Goal: Task Accomplishment & Management: Use online tool/utility

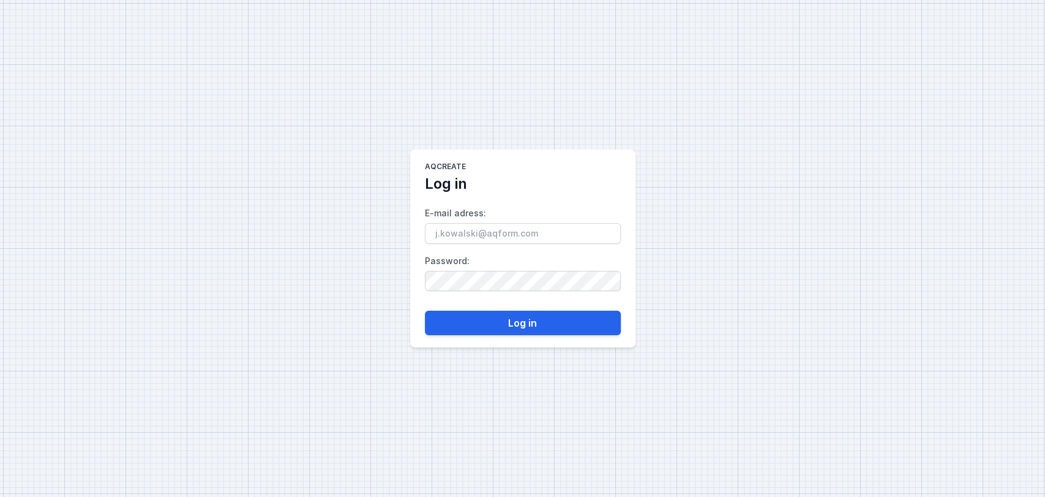
click at [480, 231] on input "E-mail adress :" at bounding box center [523, 233] width 196 height 21
type input "[EMAIL_ADDRESS][DOMAIN_NAME]"
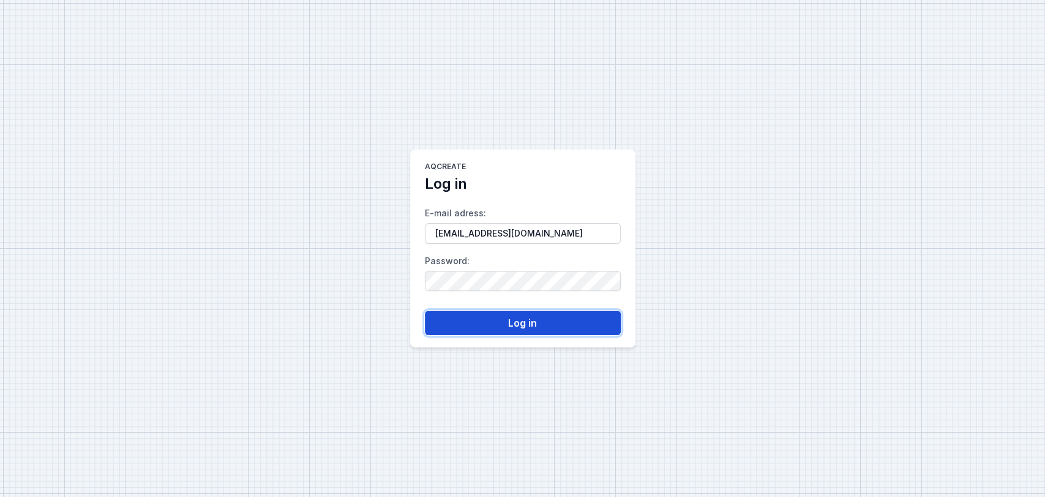
click at [503, 328] on button "Log in" at bounding box center [523, 322] width 196 height 24
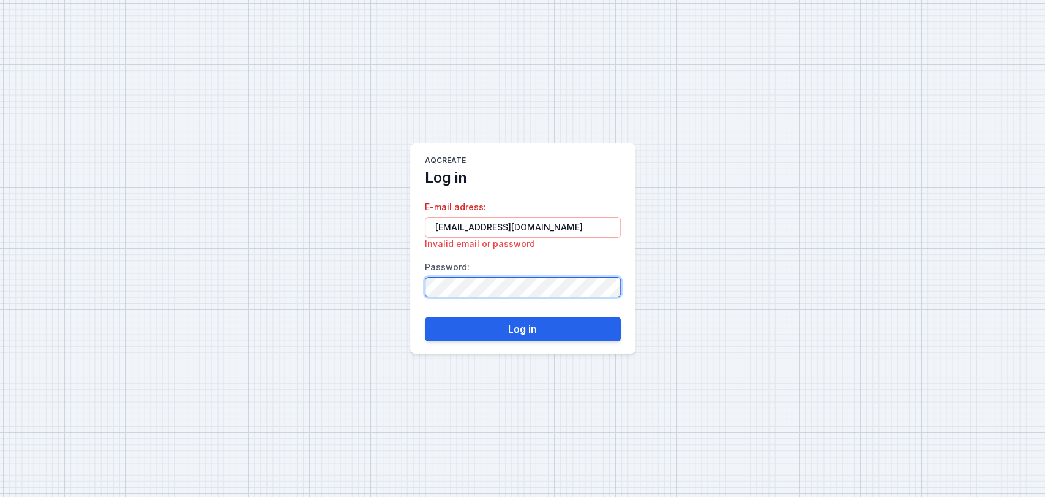
click at [382, 288] on div "AQcreate Log in E-mail adress : [EMAIL_ADDRESS][DOMAIN_NAME] Invalid email or p…" at bounding box center [522, 248] width 1045 height 497
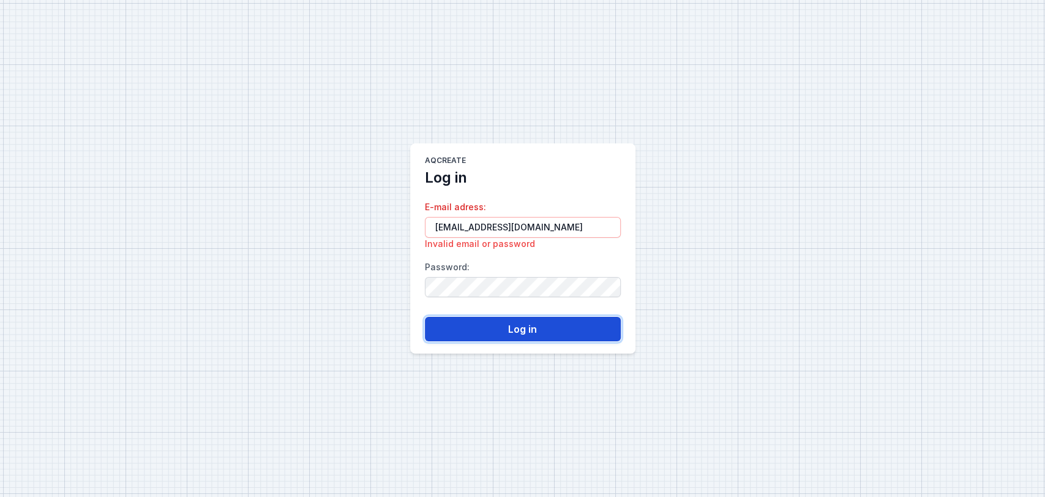
click at [518, 329] on button "Log in" at bounding box center [523, 329] width 196 height 24
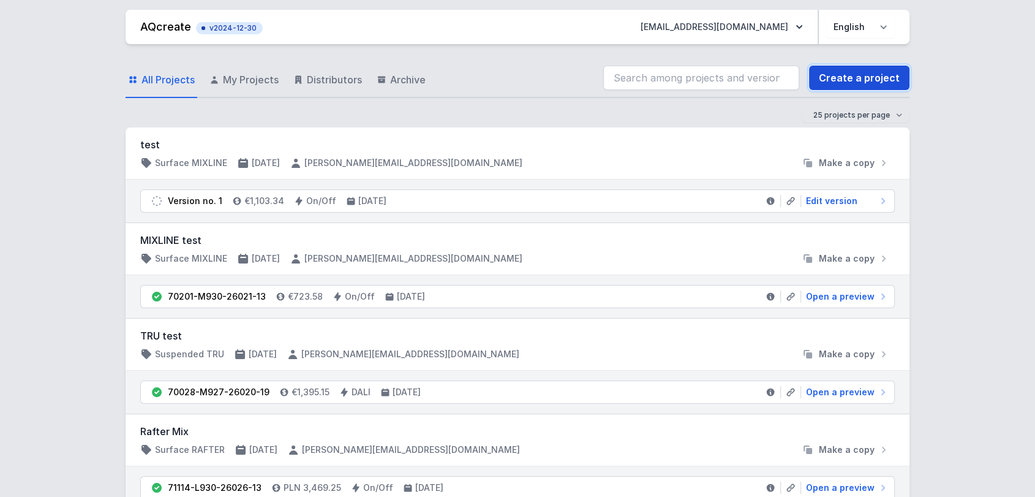
click at [843, 70] on link "Create a project" at bounding box center [859, 78] width 100 height 24
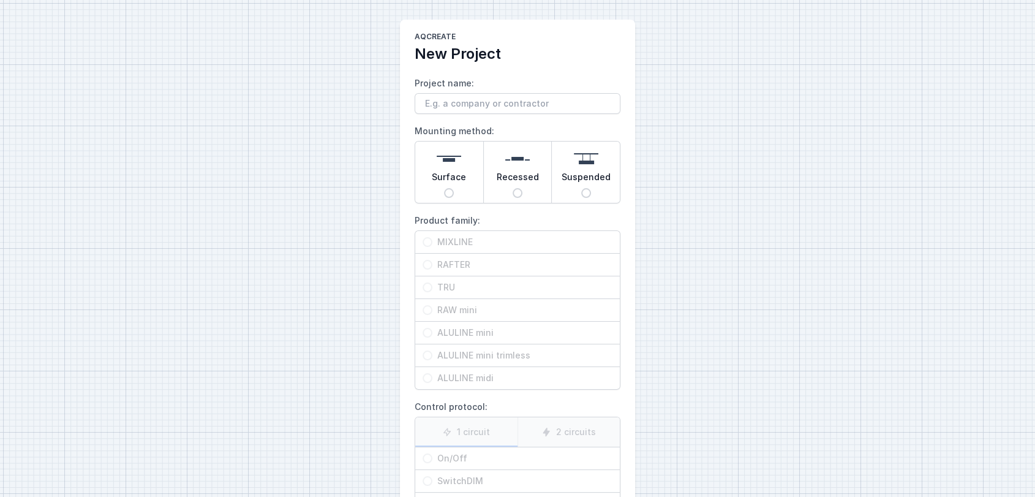
click at [446, 99] on input "Project name:" at bounding box center [517, 103] width 206 height 21
type input "xx"
click at [379, 135] on div "AQcreate New Project Project name: xx Mounting method: Surface Recessed Suspend…" at bounding box center [517, 306] width 1035 height 613
click at [443, 187] on div "Surface" at bounding box center [449, 171] width 68 height 61
click at [444, 188] on input "Surface" at bounding box center [449, 193] width 10 height 10
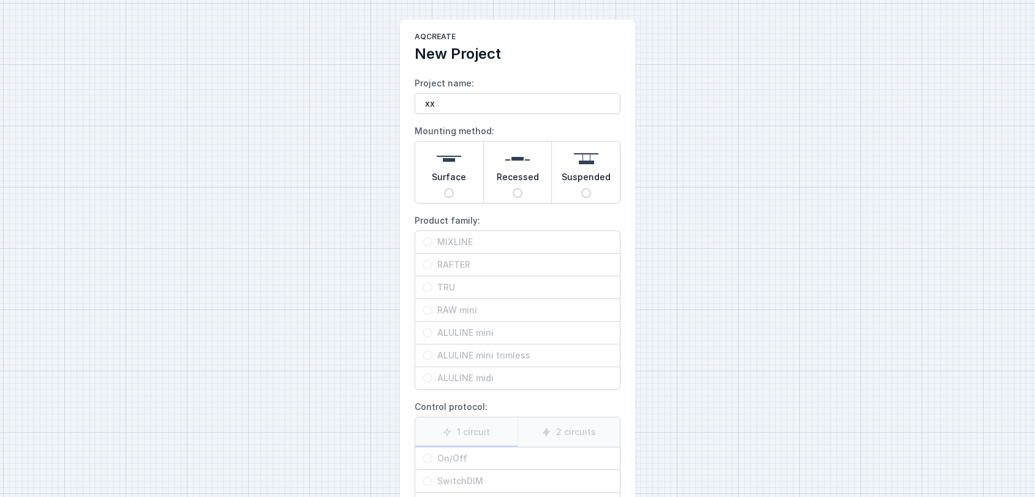
radio input "true"
click at [448, 242] on span "MIXLINE" at bounding box center [522, 242] width 180 height 12
click at [432, 242] on input "MIXLINE" at bounding box center [427, 242] width 10 height 10
radio input "true"
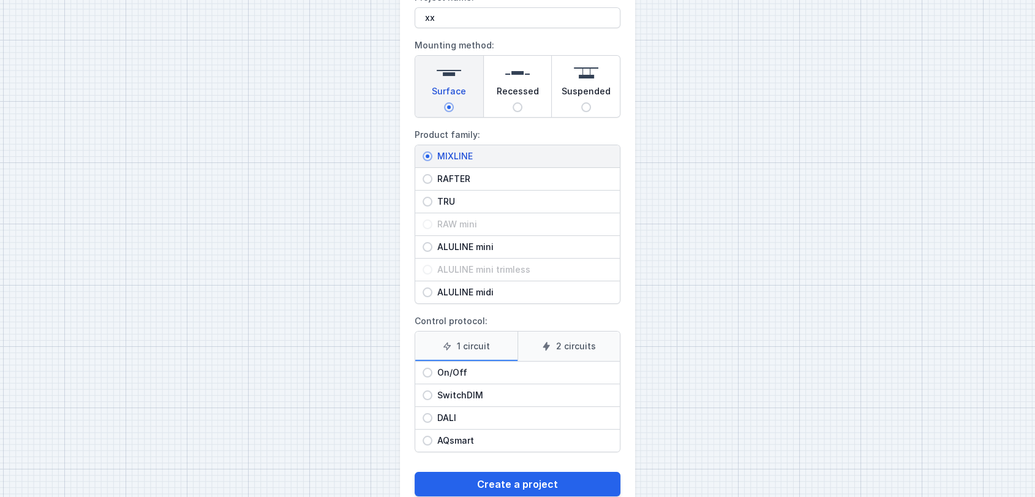
scroll to position [116, 0]
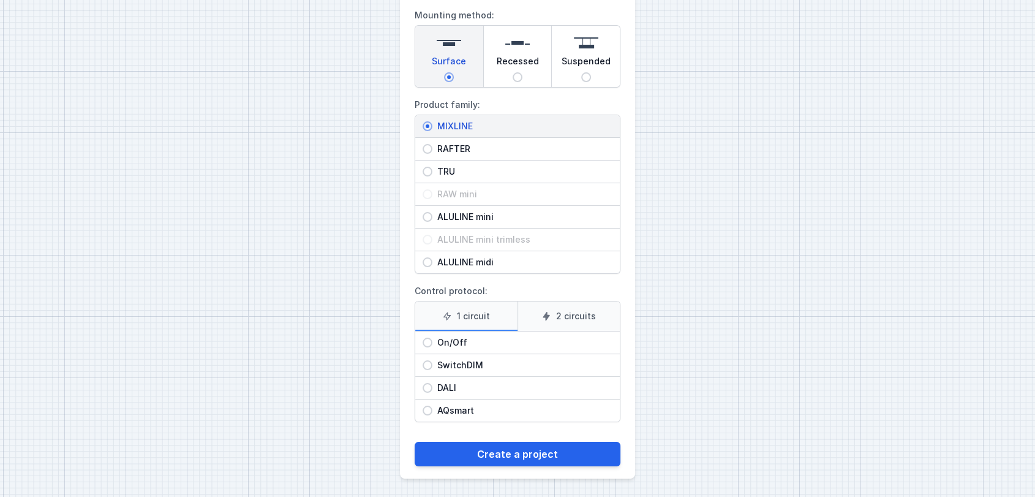
click at [487, 341] on span "On/Off" at bounding box center [522, 342] width 180 height 12
click at [432, 341] on input "On/Off" at bounding box center [427, 342] width 10 height 10
radio input "true"
click at [545, 315] on icon at bounding box center [546, 316] width 7 height 9
click at [0, 0] on input "2 circuits" at bounding box center [0, 0] width 0 height 0
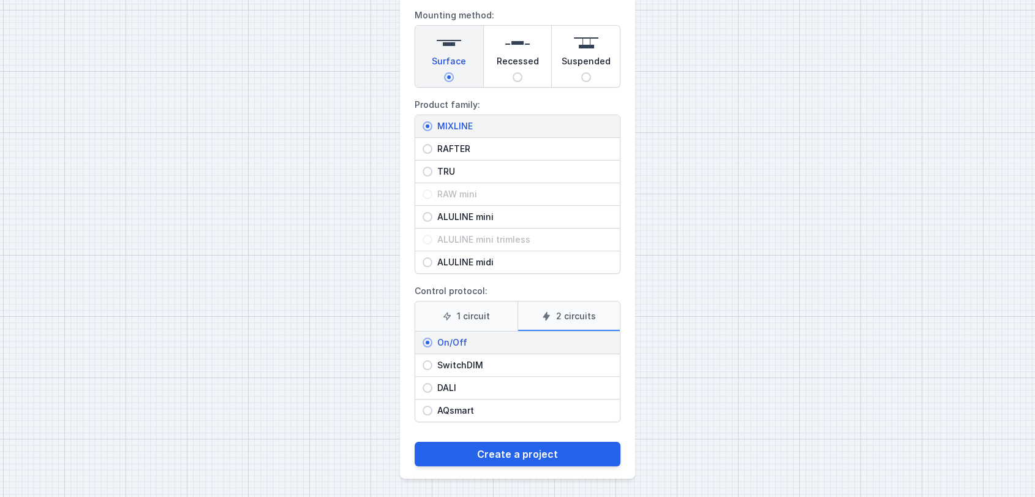
click at [449, 381] on span "DALI" at bounding box center [522, 387] width 180 height 12
click at [432, 383] on input "DALI" at bounding box center [427, 388] width 10 height 10
radio input "true"
click at [448, 318] on icon at bounding box center [447, 315] width 7 height 7
click at [0, 0] on input "1 circuit" at bounding box center [0, 0] width 0 height 0
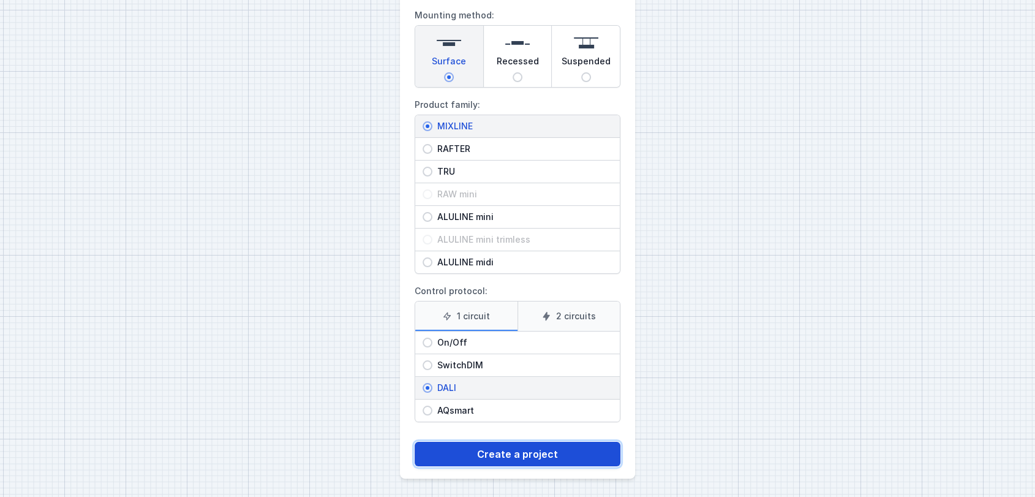
click at [516, 449] on button "Create a project" at bounding box center [517, 453] width 206 height 24
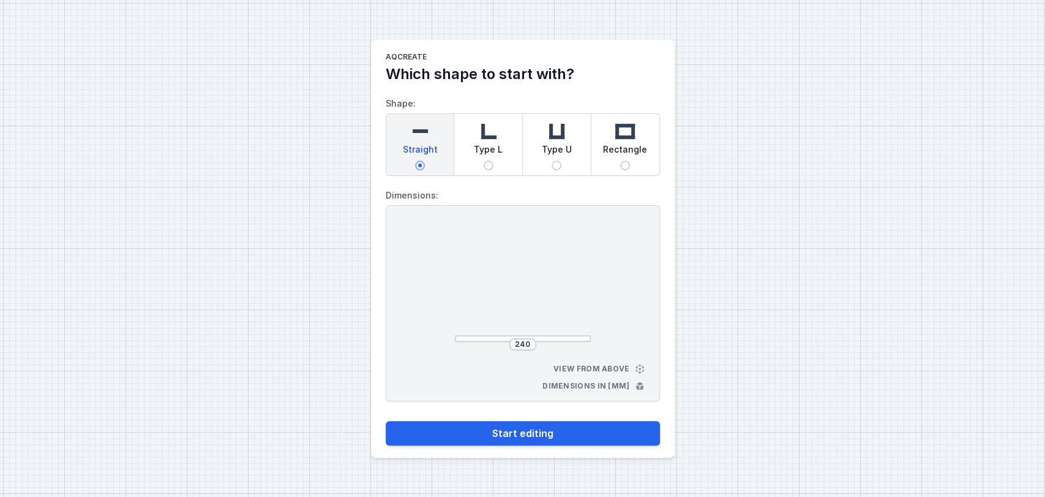
click at [480, 155] on span "Type L" at bounding box center [488, 151] width 29 height 17
click at [484, 160] on input "Type L" at bounding box center [489, 165] width 10 height 10
radio input "true"
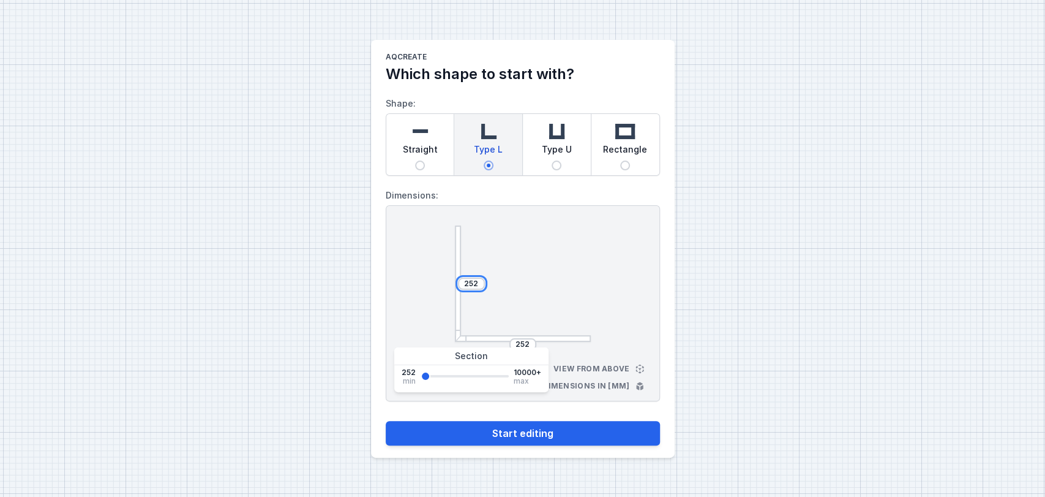
drag, startPoint x: 478, startPoint y: 281, endPoint x: 342, endPoint y: 295, distance: 136.6
click at [342, 295] on div "AQcreate Which shape to start with? Shape: Straight Type L Type U Rectangle Dim…" at bounding box center [522, 248] width 1045 height 497
type input "45"
type input "4500"
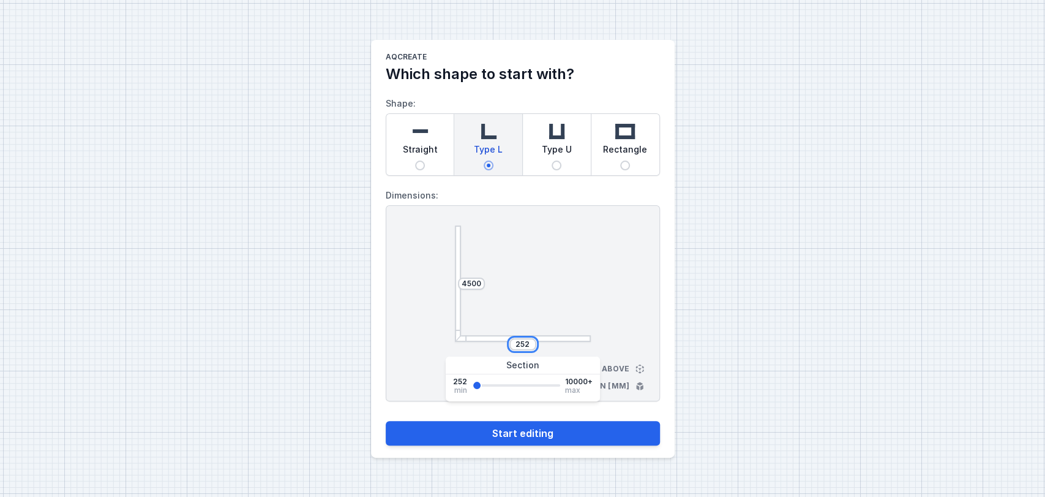
drag, startPoint x: 529, startPoint y: 342, endPoint x: 474, endPoint y: 358, distance: 56.6
click at [474, 358] on body "AQcreate Which shape to start with? Shape: Straight Type L Type U Rectangle Dim…" at bounding box center [522, 248] width 1045 height 497
type input "2500"
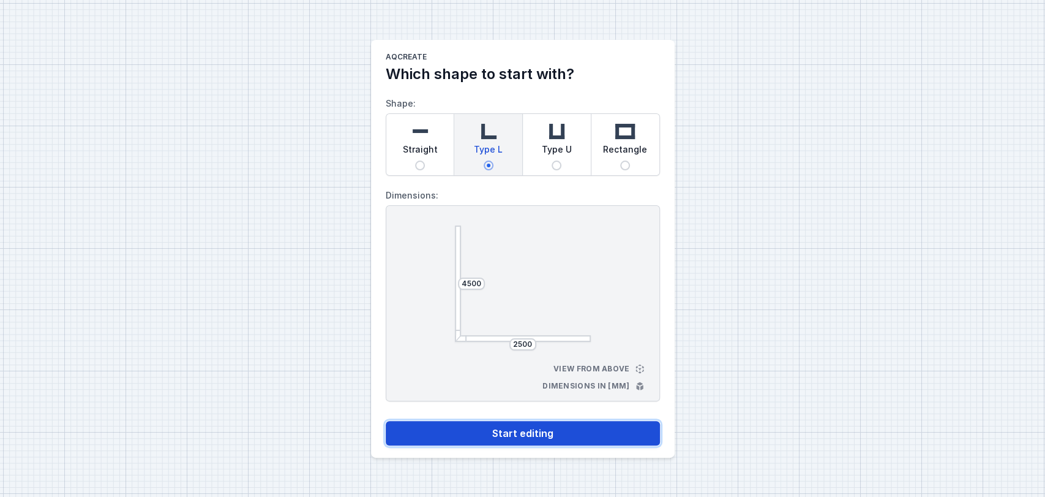
click at [522, 428] on button "Start editing" at bounding box center [523, 433] width 274 height 24
select select "4"
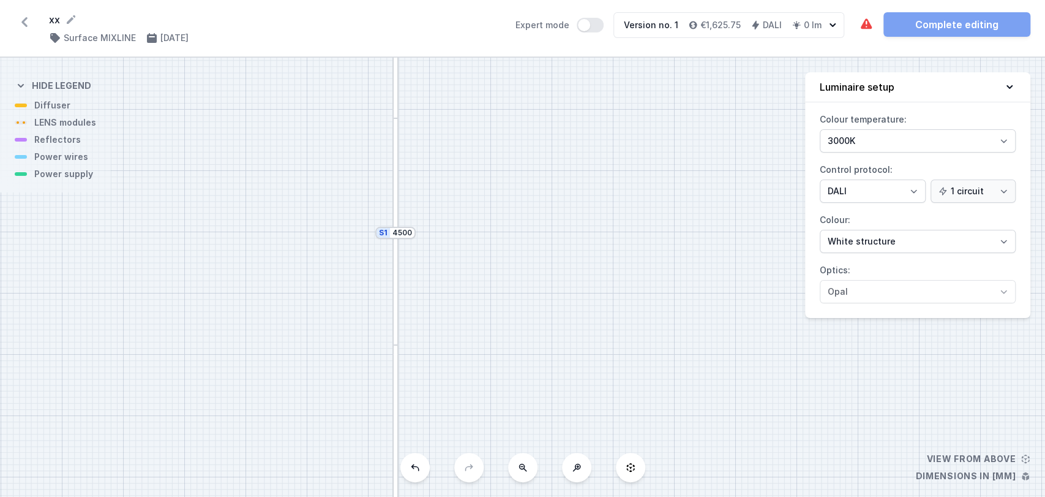
drag, startPoint x: 509, startPoint y: 382, endPoint x: 575, endPoint y: 338, distance: 79.5
click at [575, 338] on div "S2 2500 S1 4500" at bounding box center [522, 277] width 1045 height 439
click at [530, 466] on button at bounding box center [522, 466] width 29 height 29
click at [530, 466] on div "S2 2500 S1 4500" at bounding box center [522, 277] width 1045 height 439
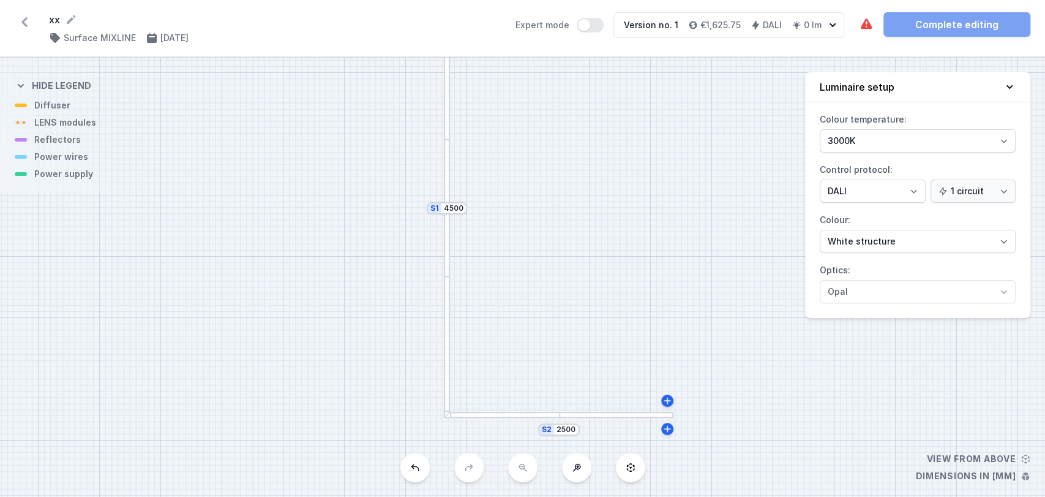
drag, startPoint x: 537, startPoint y: 421, endPoint x: 508, endPoint y: 261, distance: 162.4
click at [508, 261] on div "S2 2500 S1 4500" at bounding box center [522, 277] width 1045 height 439
drag, startPoint x: 613, startPoint y: 146, endPoint x: 606, endPoint y: 188, distance: 42.3
click at [606, 188] on div "S2 2500 S1 4500" at bounding box center [522, 277] width 1045 height 439
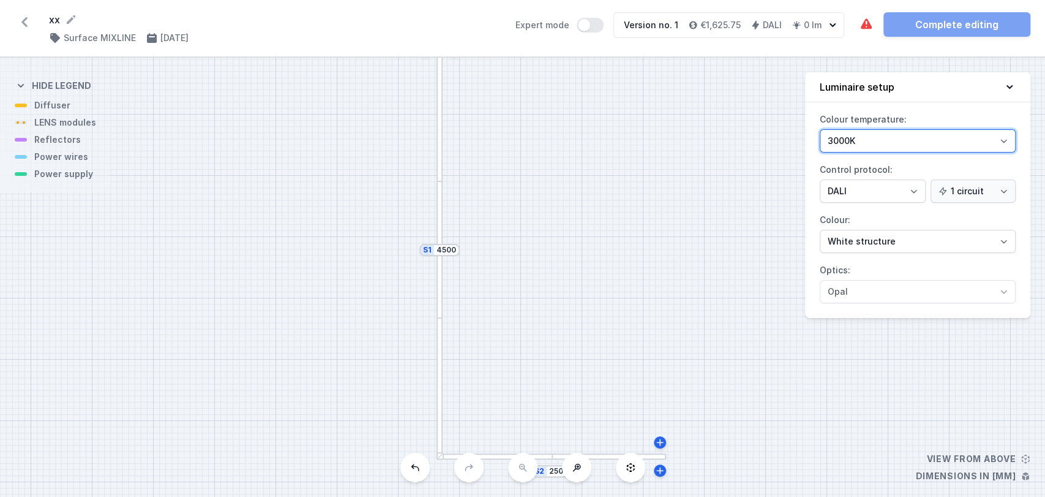
click at [855, 143] on select "3000K 4000K 2700K" at bounding box center [918, 140] width 196 height 23
select select "4000"
click at [820, 129] on select "3000K 4000K 2700K" at bounding box center [918, 140] width 196 height 23
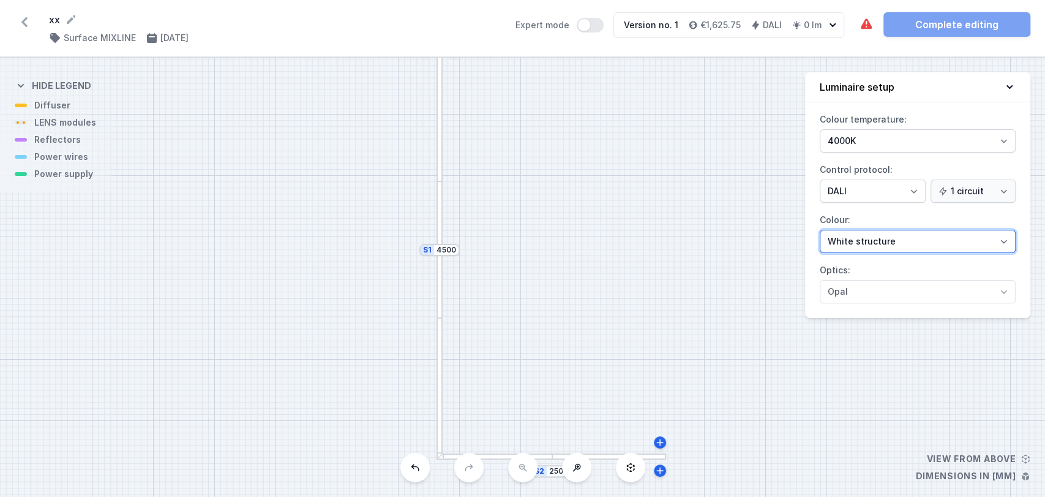
click at [866, 236] on select "White structure Black structure Gold structure Copper Gray Another colour (from…" at bounding box center [918, 241] width 196 height 23
click at [727, 251] on div "S2 2500 S1 4500" at bounding box center [522, 277] width 1045 height 439
click at [441, 302] on div at bounding box center [440, 249] width 6 height 136
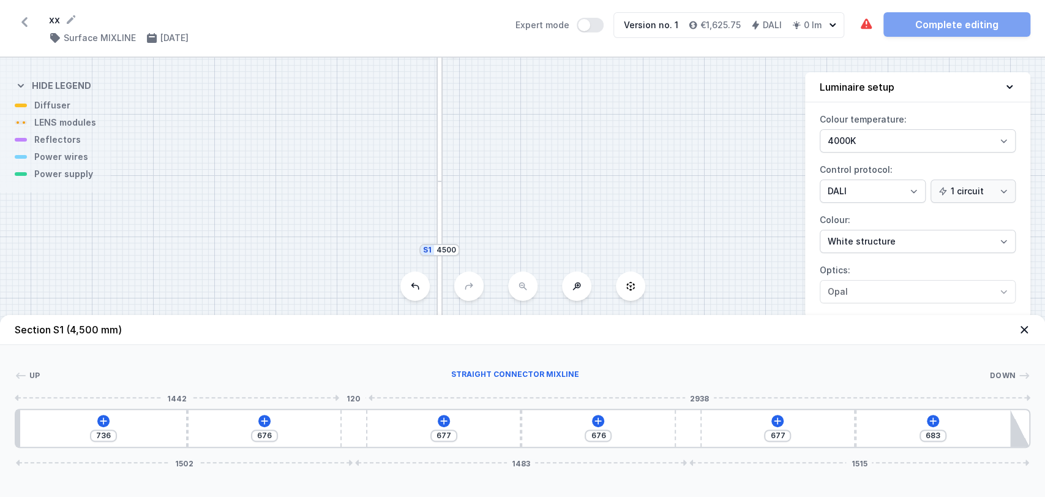
type input "891"
type input "1148"
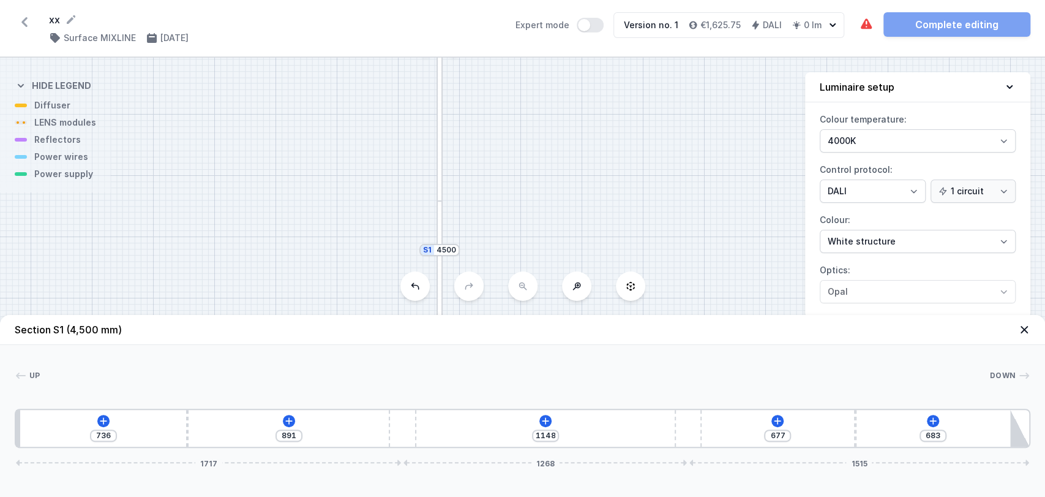
type input "899"
type input "1140"
type input "913"
type input "1126"
type input "915"
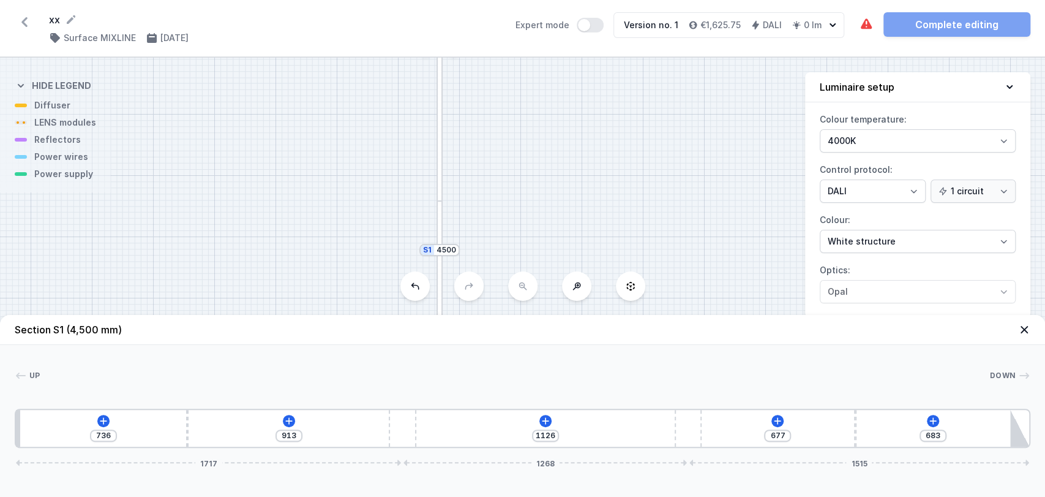
type input "1124"
type input "918"
type input "1121"
type input "921"
type input "1118"
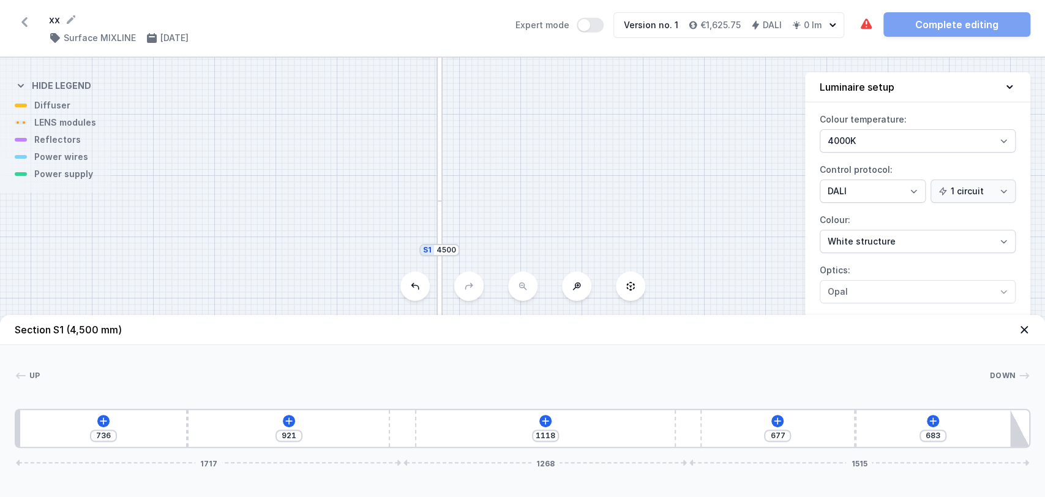
type input "931"
type input "1108"
type input "942"
type input "1097"
type input "953"
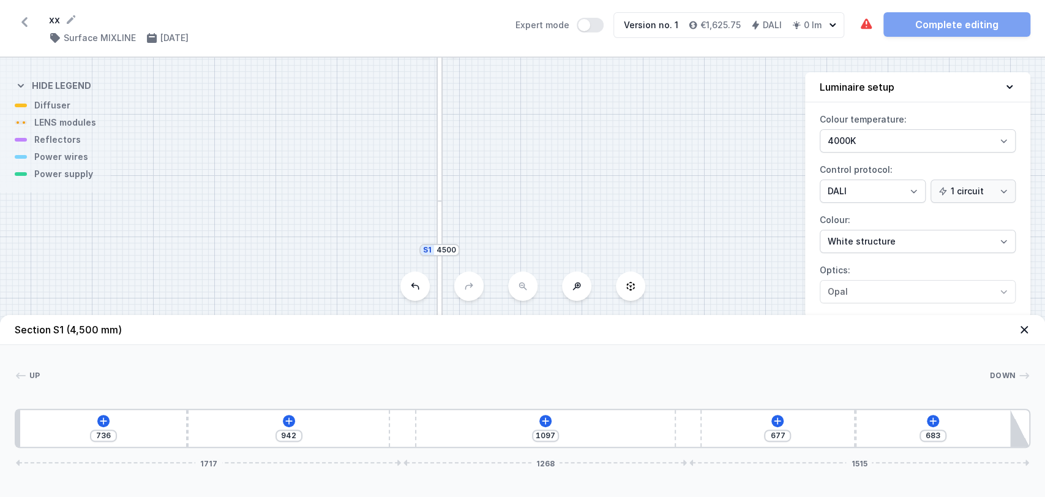
type input "1086"
type input "956"
type input "1083"
type input "958"
type input "1081"
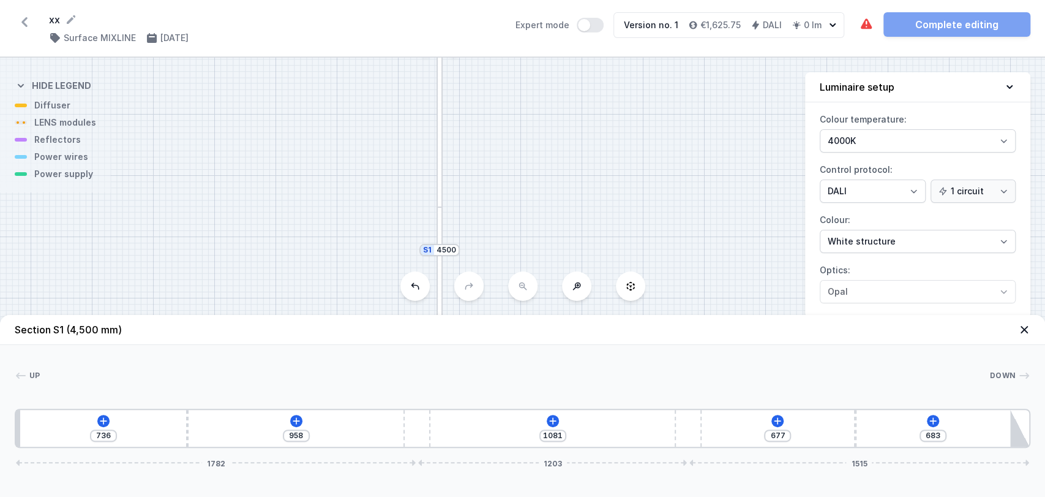
type input "964"
type input "1075"
type input "977"
type input "1062"
type input "982"
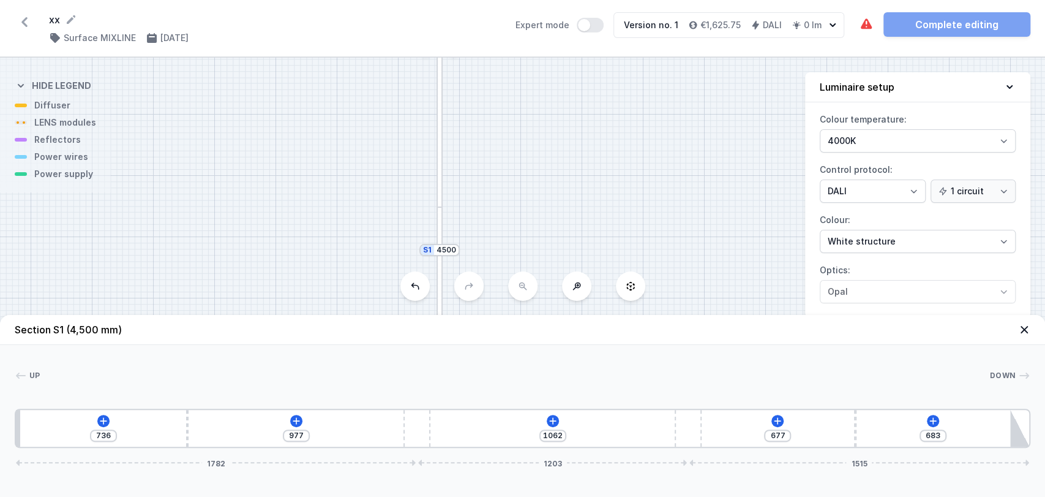
type input "1057"
type input "988"
type input "1051"
type input "990"
type input "1049"
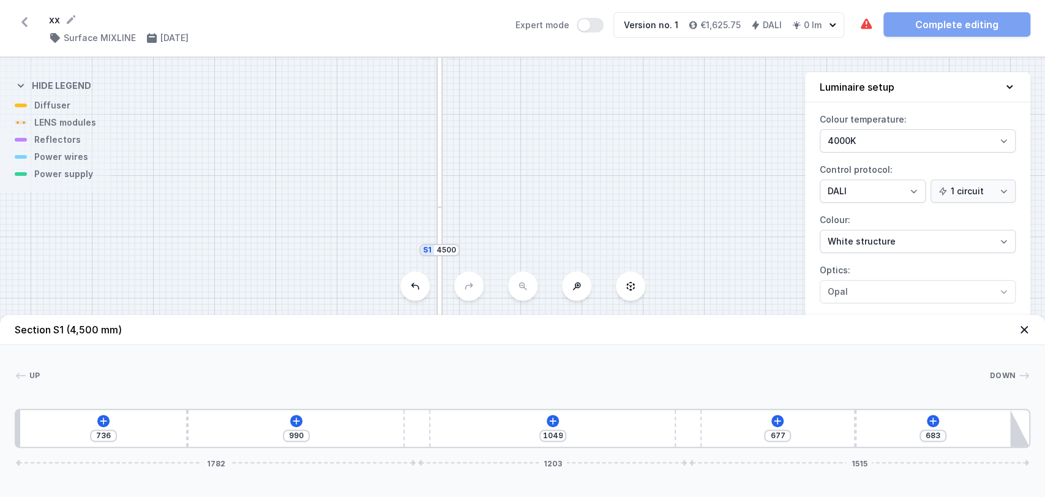
type input "993"
type input "1046"
type input "940"
type input "1099"
type input "612"
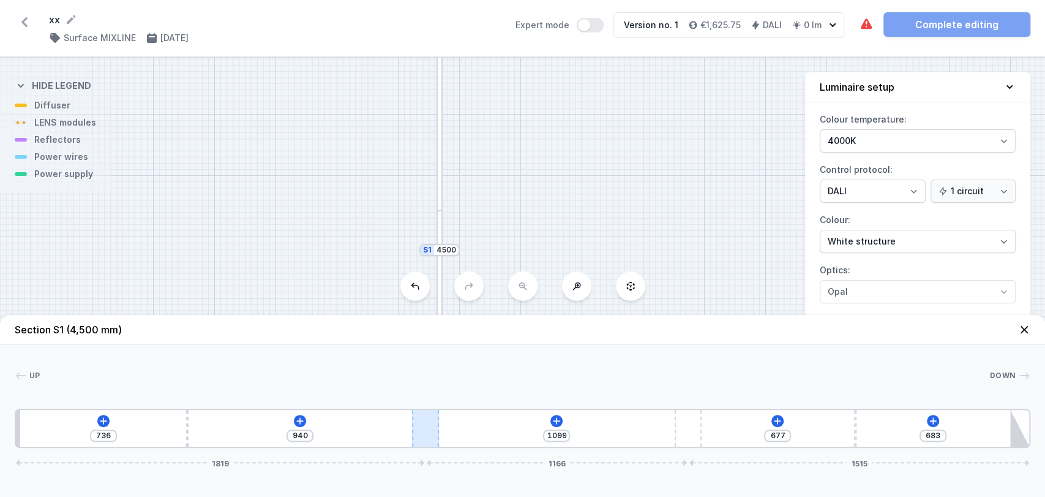
type input "817"
type input "1203"
type input "972"
type input "1101"
type input "1074"
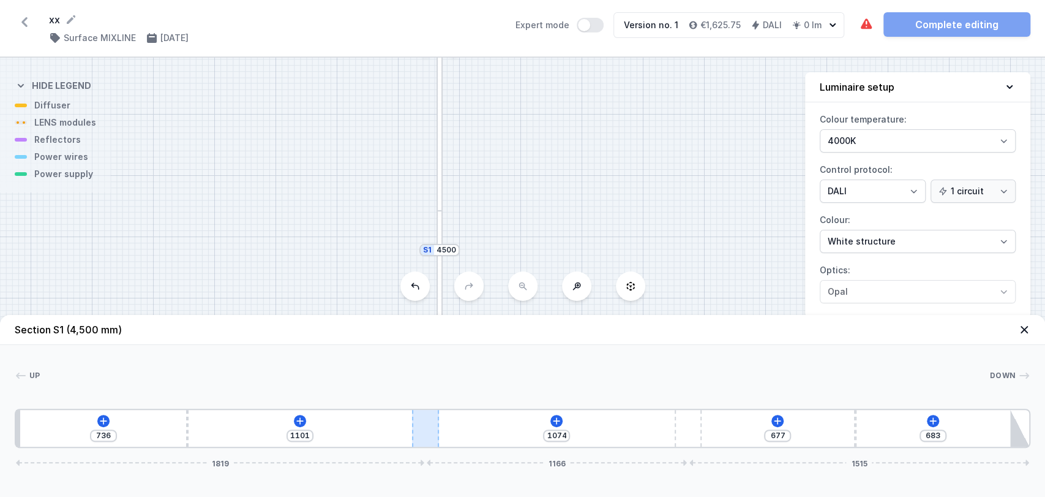
type input "1012"
type input "1163"
type input "980"
type input "1195"
type input "972"
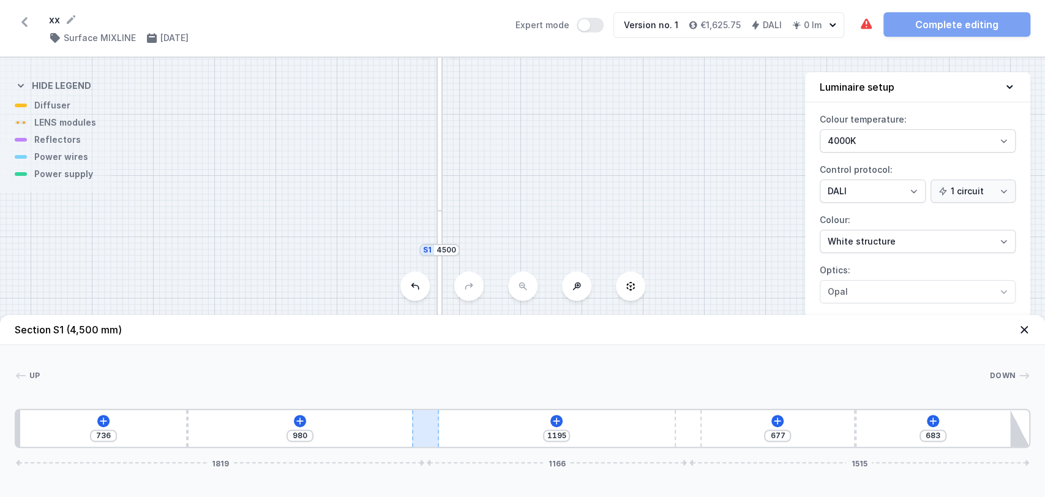
type input "1203"
type input "970"
type input "1205"
type input "972"
type input "1203"
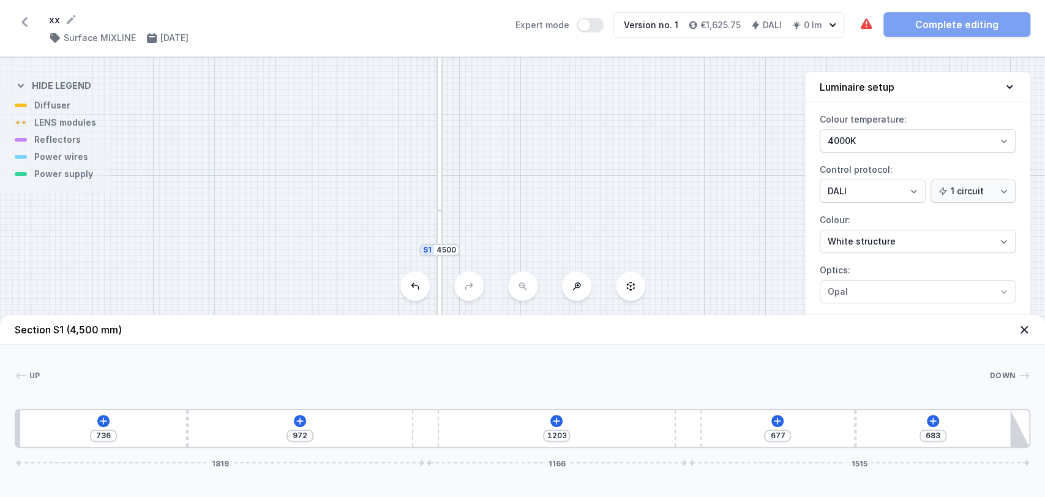
type input "988"
type input "1187"
type input "719"
type input "782"
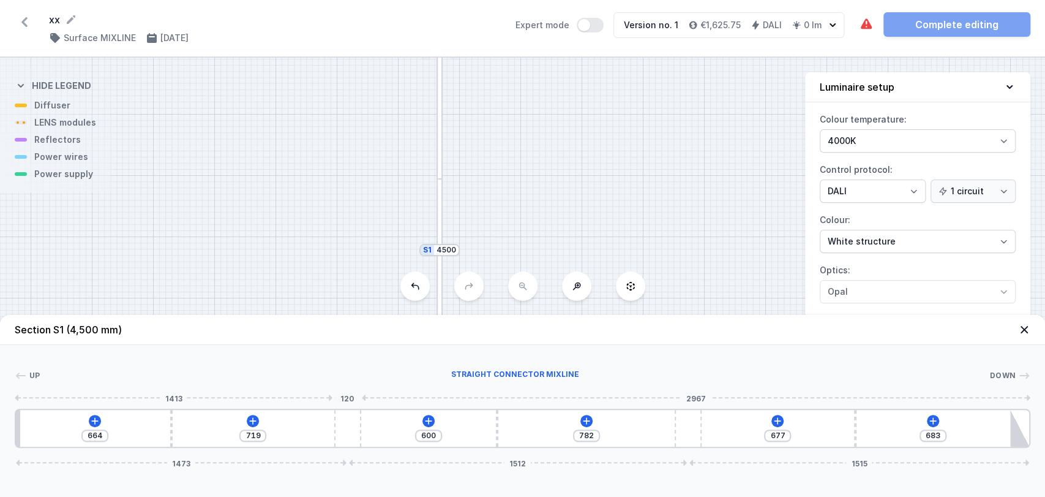
type input "722"
type input "779"
type input "620"
type input "881"
type input "1179"
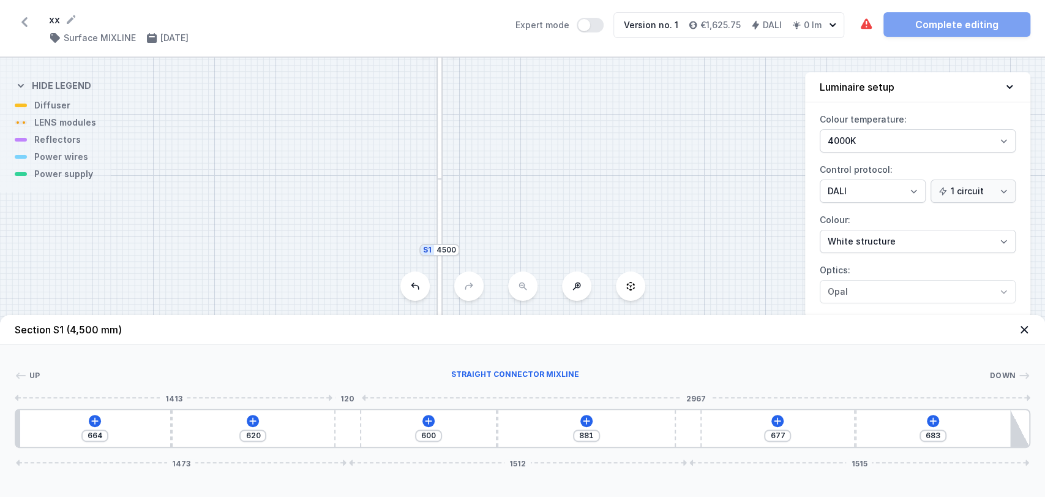
type input "996"
type input "1077"
type input "1098"
type input "994"
type input "1181"
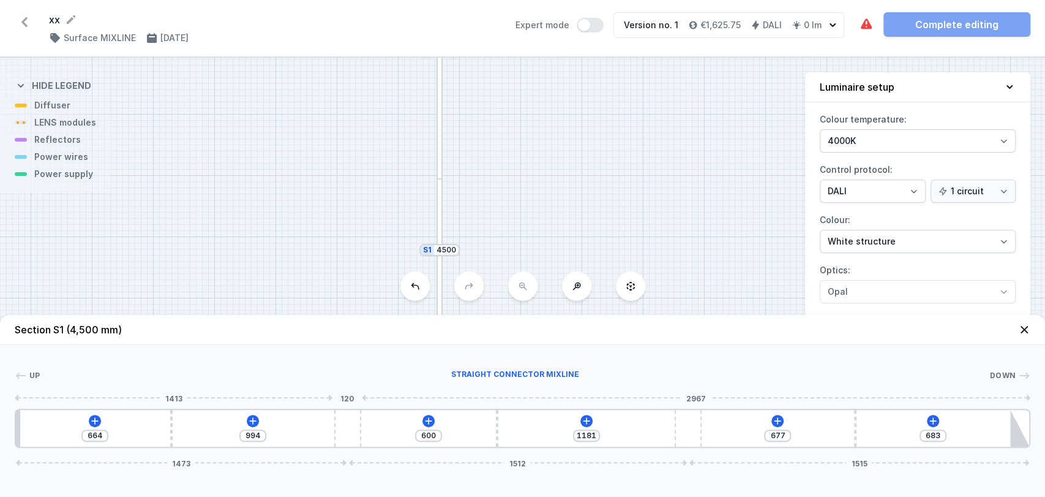
type input "980"
type input "1195"
type input "978"
type input "1197"
type input "1031"
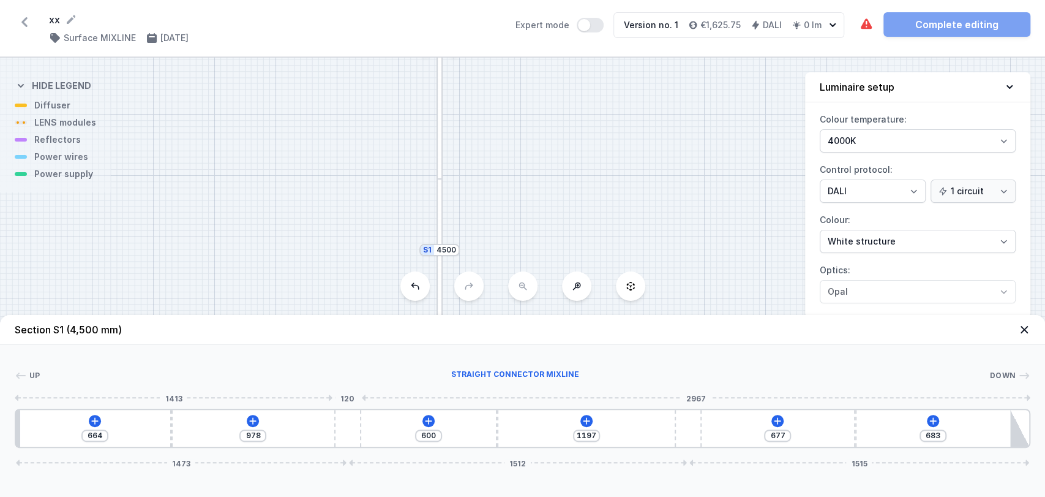
type input "1144"
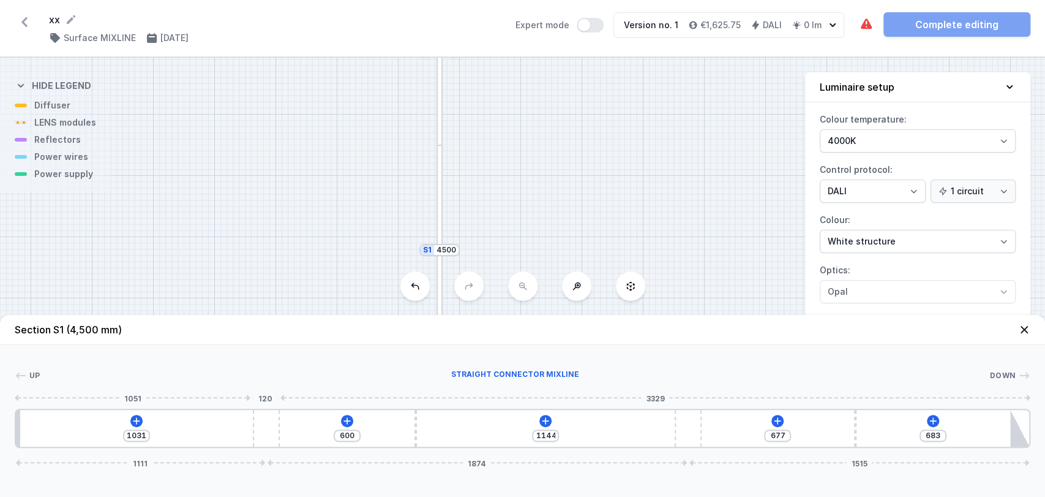
type input "1125"
type input "1050"
type input "616"
type input "873"
type input "699"
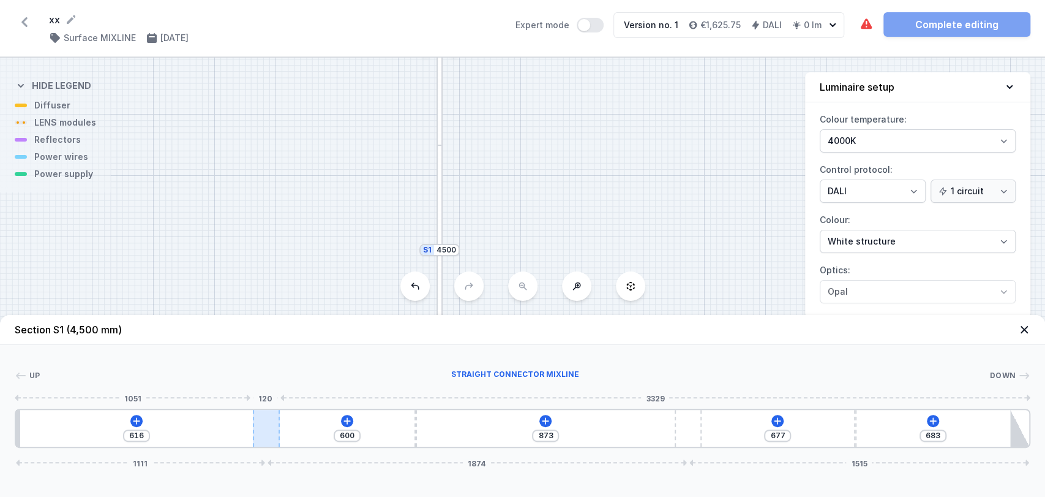
type input "790"
type input "745"
type input "744"
type input "769"
type input "720"
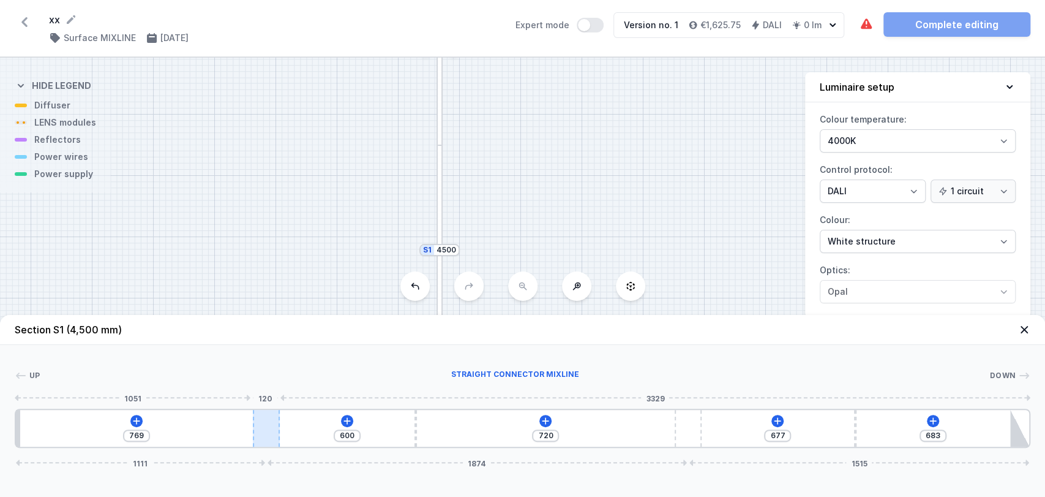
type input "772"
type input "717"
type input "742"
type input "747"
type input "672"
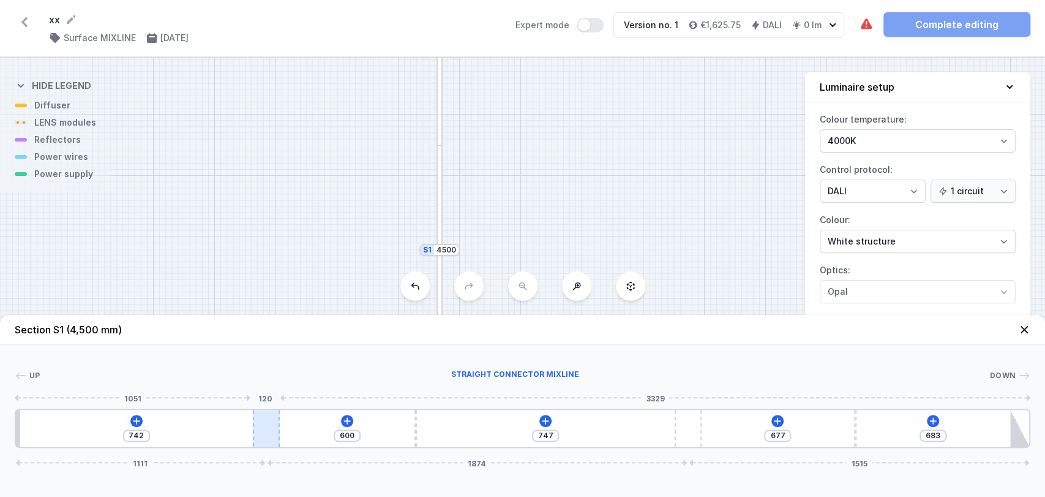
type input "817"
type input "584"
type input "905"
type input "565"
type input "924"
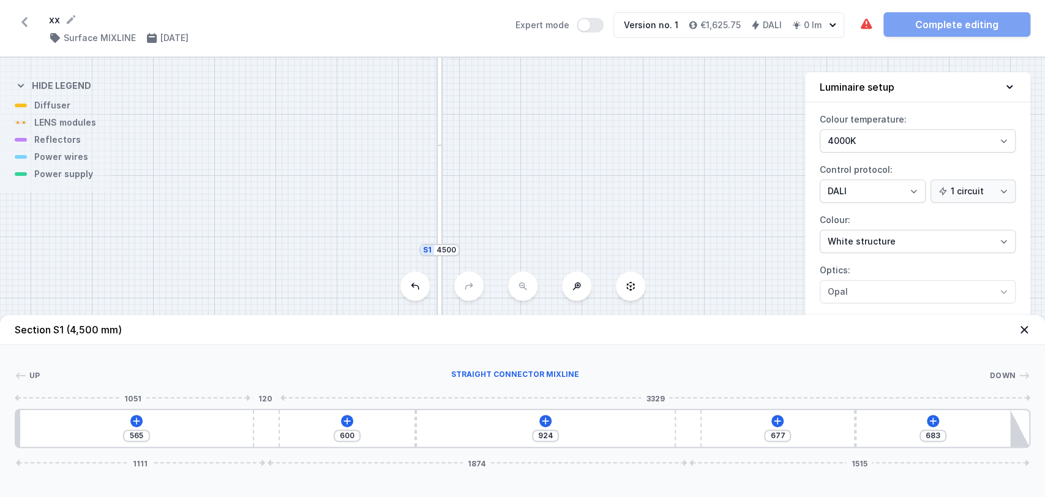
type input "562"
type input "927"
type input "587"
type input "902"
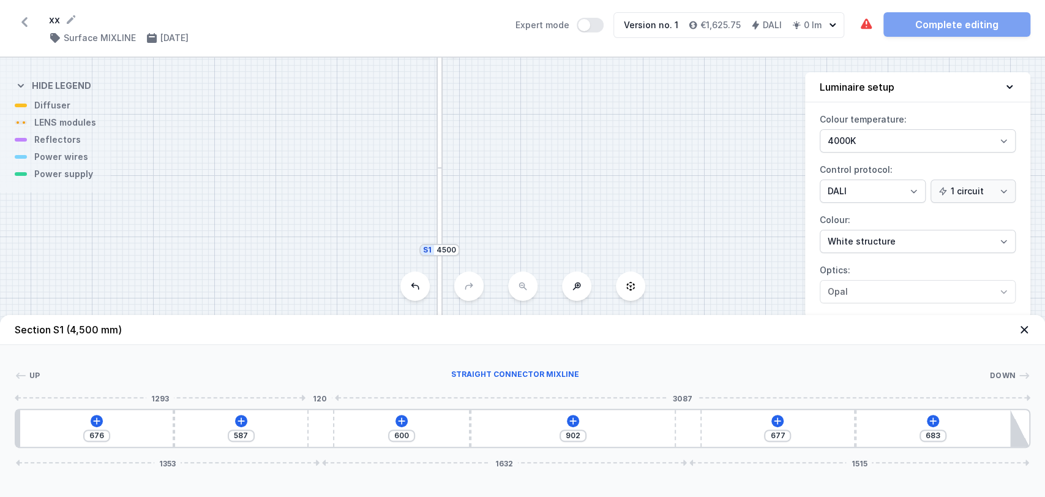
type input "715"
type input "774"
type input "865"
type input "624"
type input "1045"
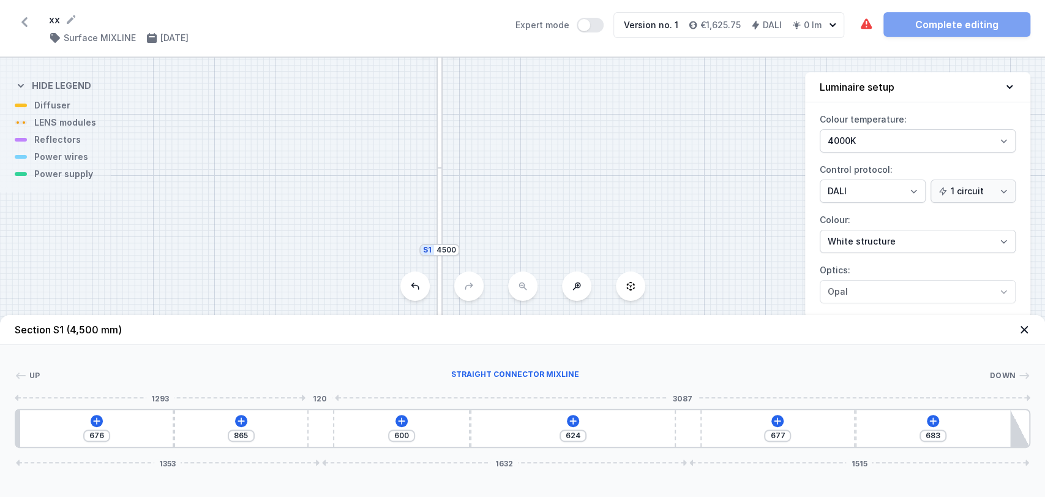
type input "1054"
type input "1241"
type input "858"
type input "1294"
type input "805"
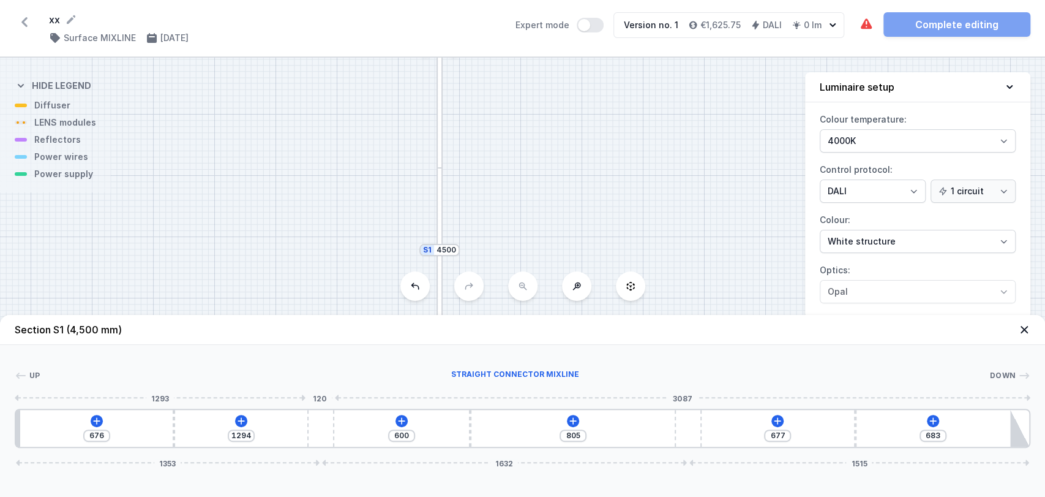
type input "1305"
type input "794"
type input "1300"
type input "799"
type input "1179"
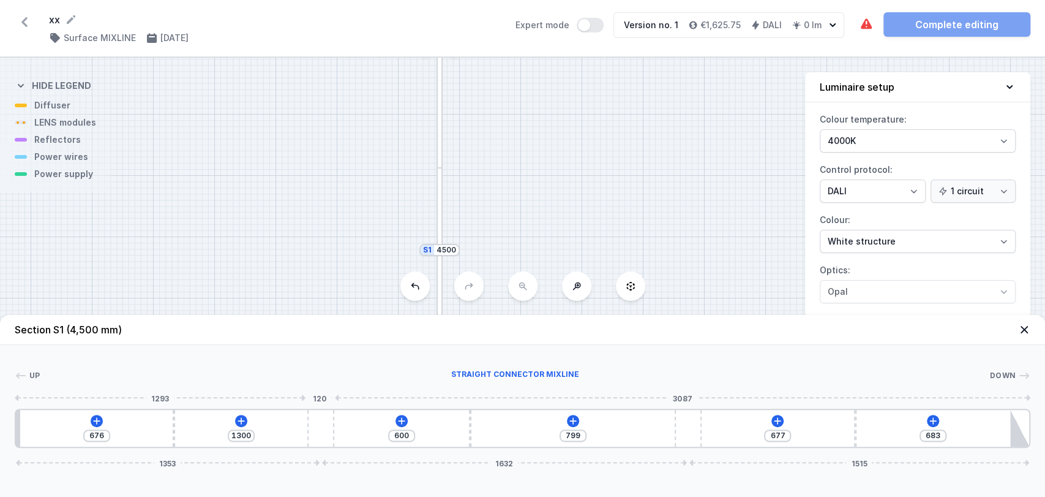
type input "920"
type input "938"
type input "1161"
type input "785"
type input "652"
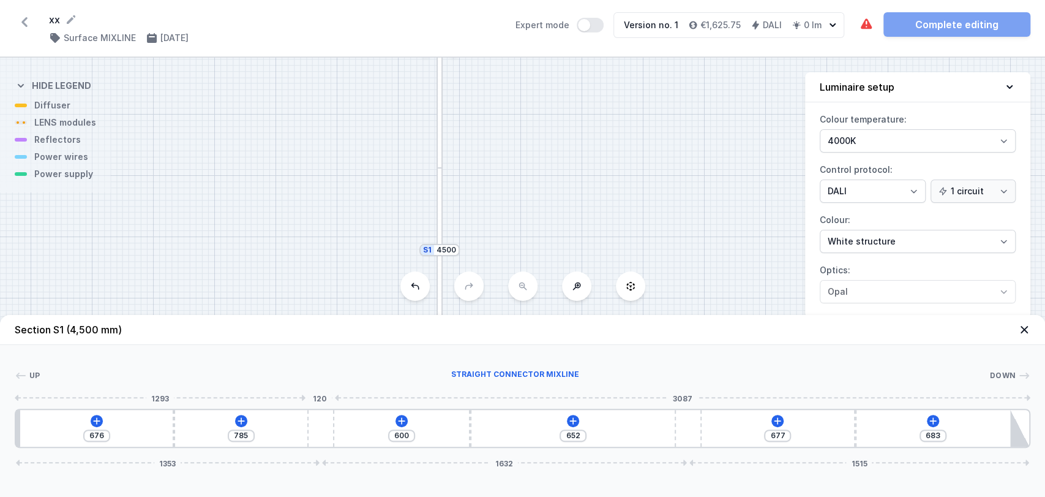
type input "696"
type input "741"
type input "637"
type input "800"
type input "632"
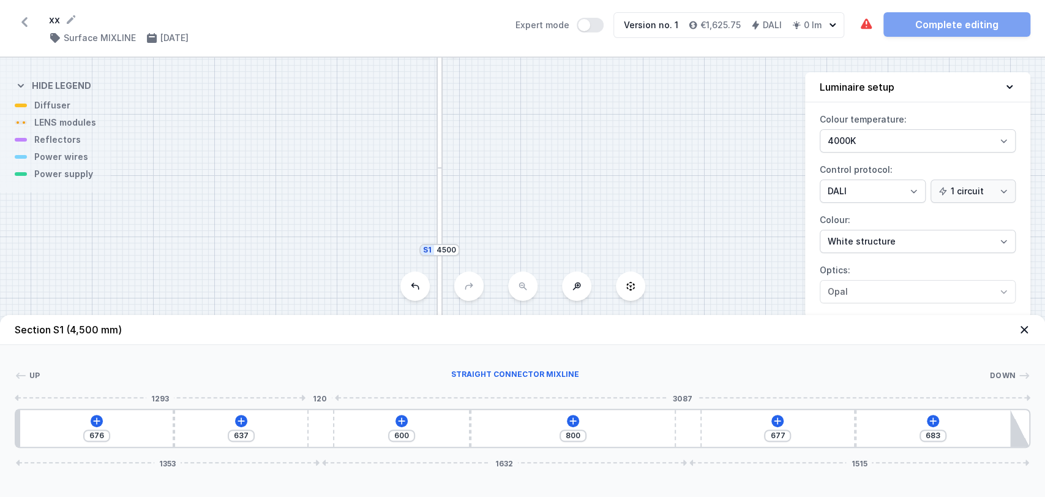
type input "805"
type input "646"
type input "791"
type input "686"
type input "751"
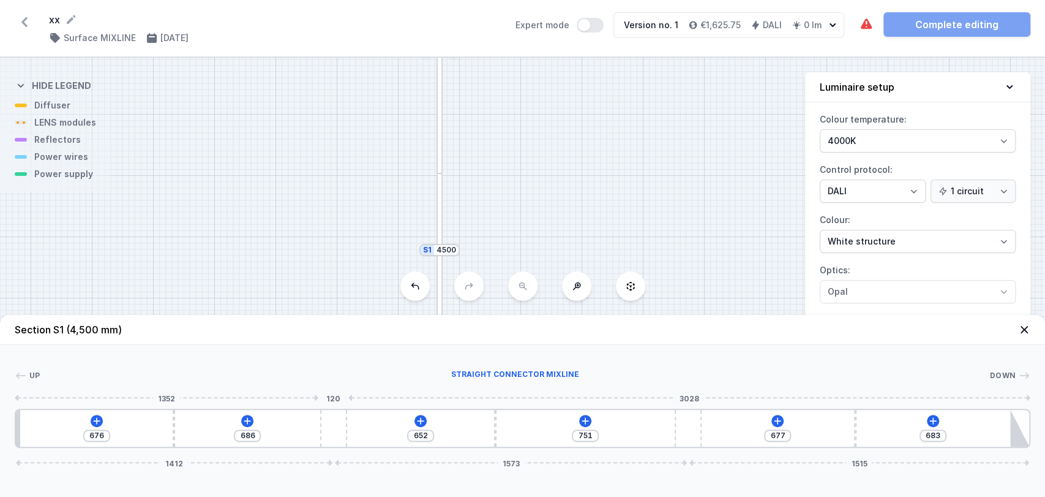
type input "954"
type input "1145"
type input "1211"
type input "888"
type input "1337"
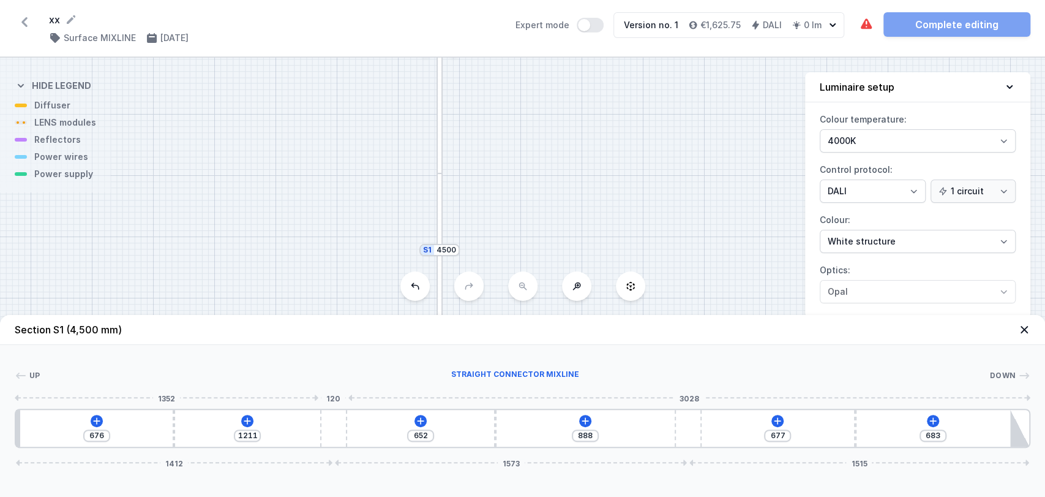
type input "762"
type input "1412"
type input "687"
type input "1429"
type input "670"
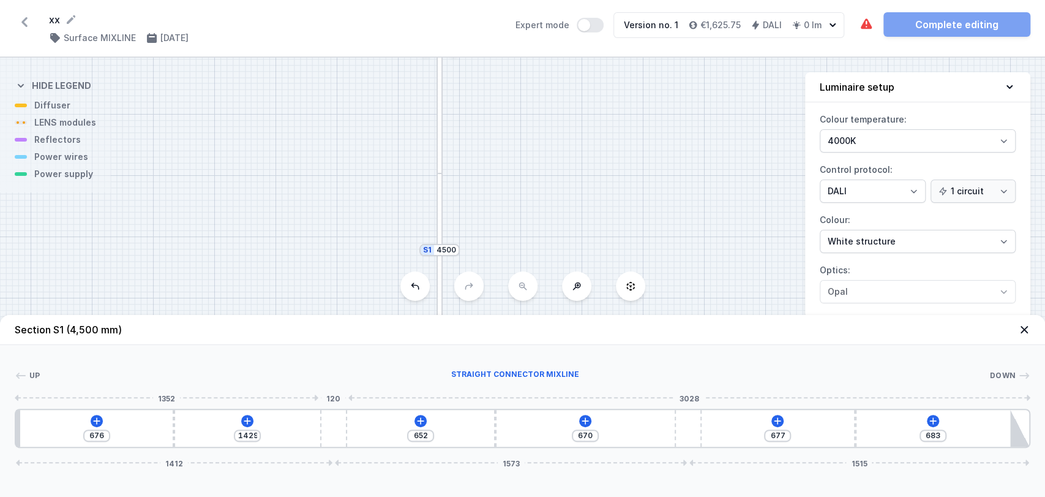
type input "1396"
type input "703"
type input "1118"
type input "981"
type input "908"
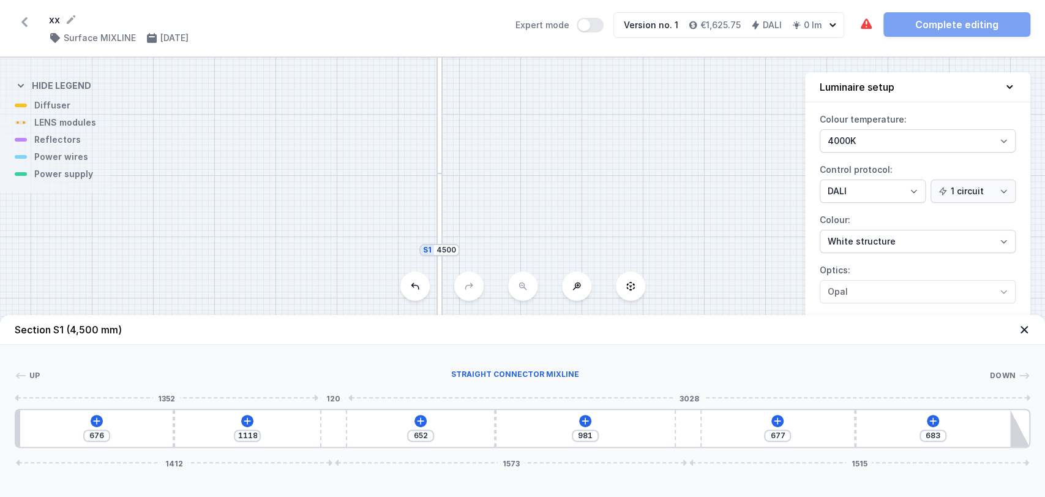
type input "590"
type input "742"
type input "756"
type input "627"
type input "871"
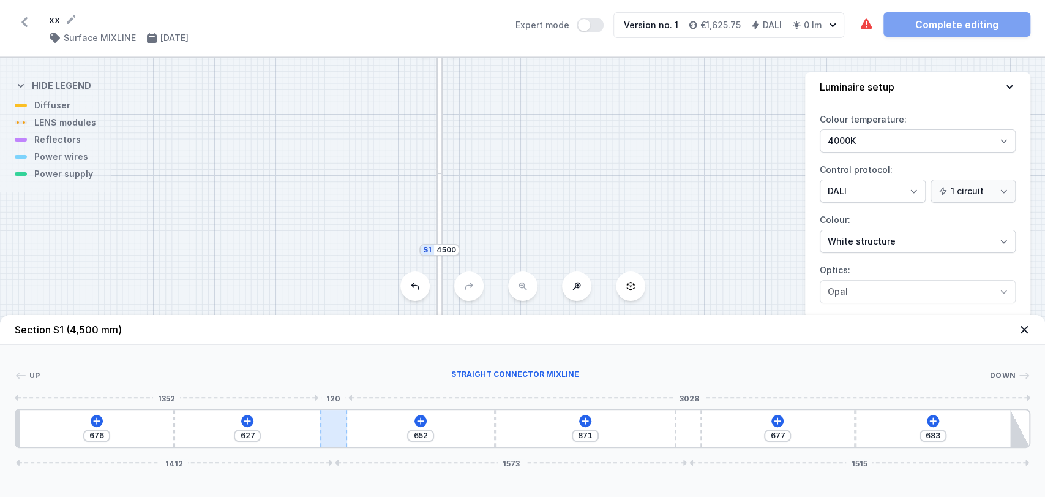
type input "587"
type input "911"
type input "562"
type input "936"
type input "560"
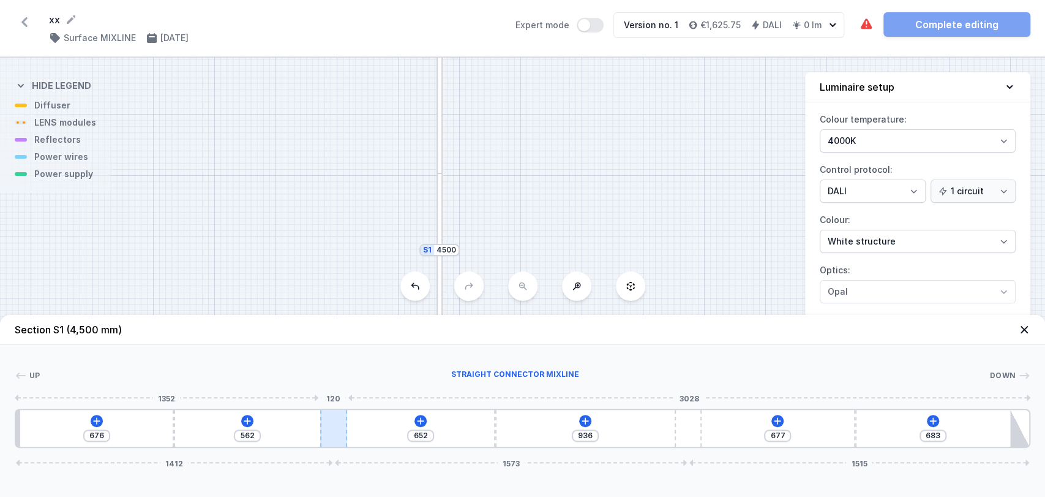
type input "938"
type input "557"
type input "941"
type input "581"
type input "917"
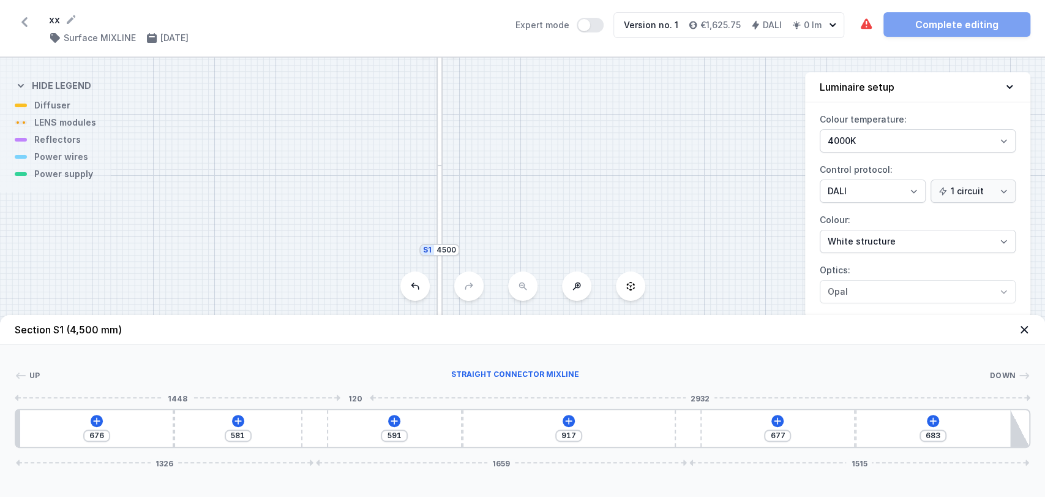
type input "619"
type input "879"
type input "654"
type input "844"
type input "662"
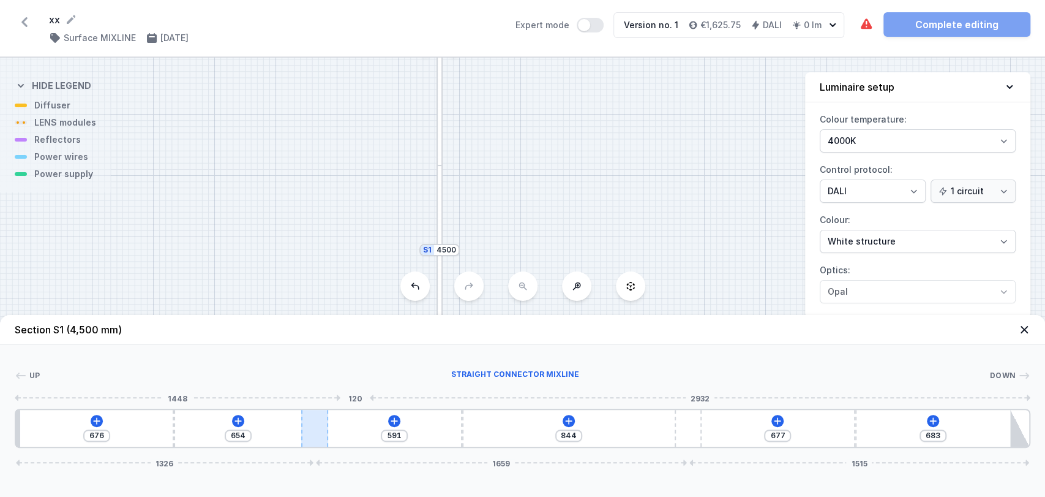
type input "836"
type input "664"
type input "834"
type input "621"
type input "877"
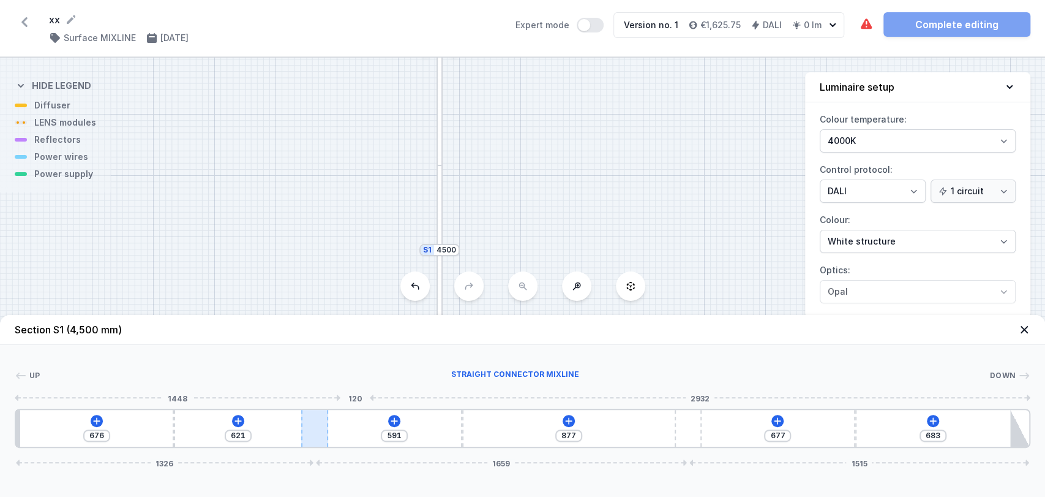
type input "557"
type input "941"
type input "1130"
type input "1054"
type input "1058"
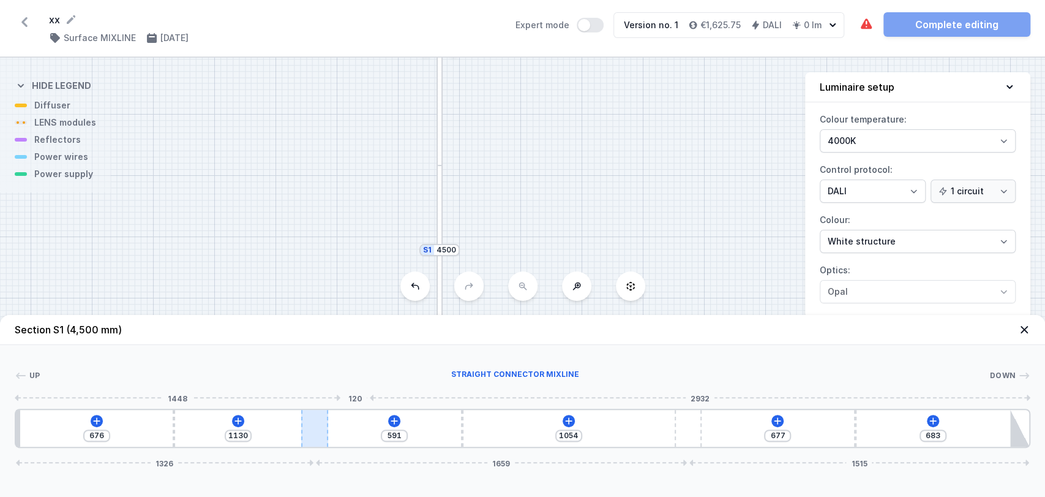
type input "1126"
type input "964"
type input "1220"
type input "935"
type input "1249"
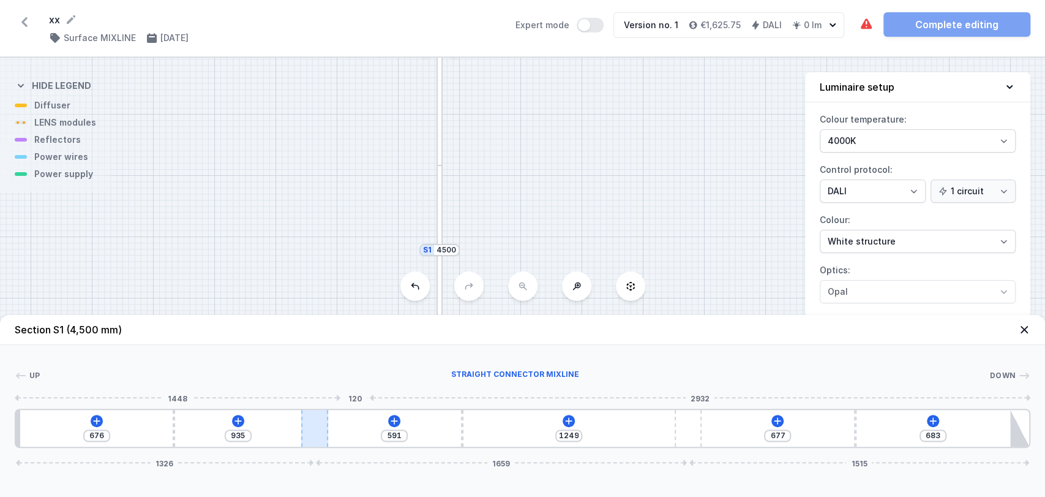
type input "921"
type input "1263"
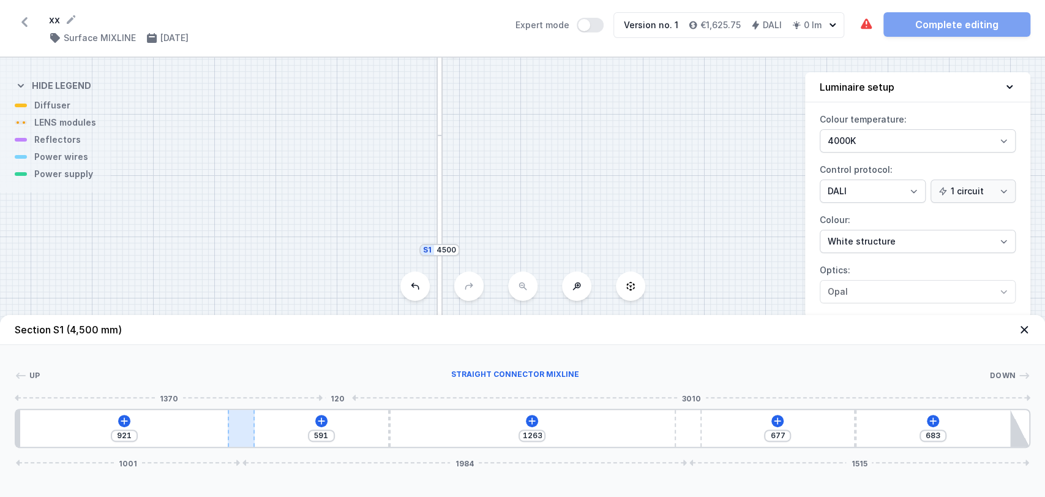
type input "919"
type input "1265"
type input "929"
type input "1255"
type input "932"
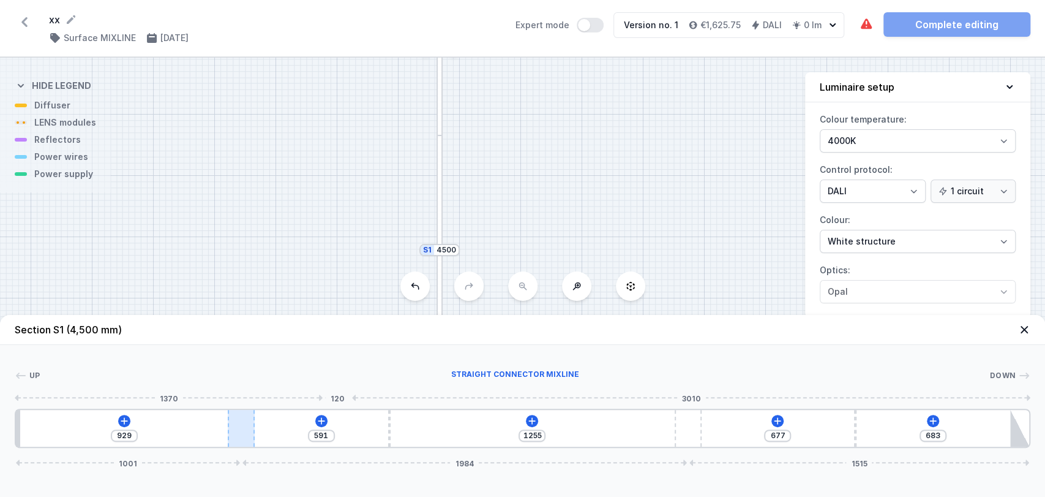
type input "1252"
type input "935"
type input "1249"
type input "937"
type input "1247"
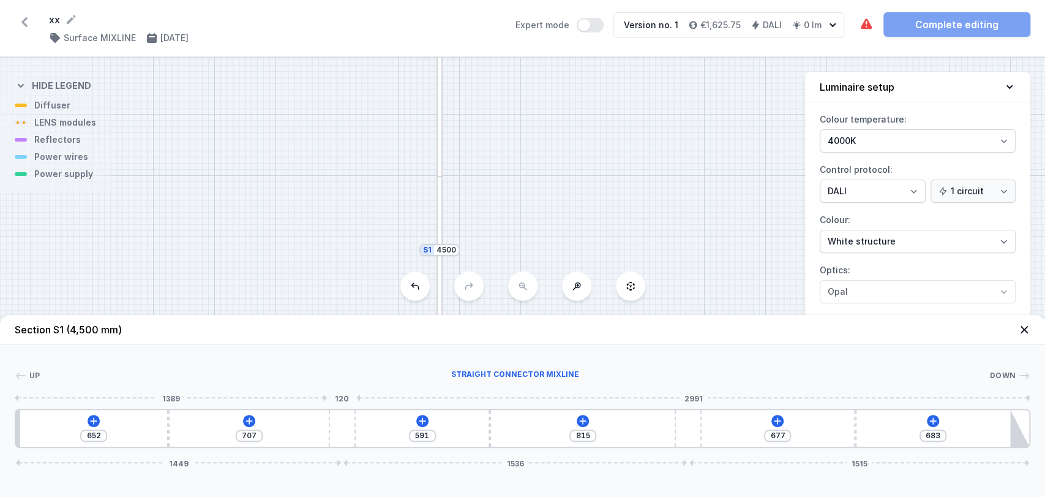
drag, startPoint x: 349, startPoint y: 424, endPoint x: 355, endPoint y: 413, distance: 12.1
click at [355, 413] on div at bounding box center [342, 428] width 27 height 37
click at [490, 419] on div at bounding box center [490, 428] width 2 height 37
drag, startPoint x: 490, startPoint y: 419, endPoint x: 560, endPoint y: 371, distance: 84.6
click at [560, 371] on div "Up Down 1 2 3 2 3 2 4 652 707 868 538 677 683 1449 1536 1515 672 10 1802 10 122…" at bounding box center [522, 396] width 1045 height 103
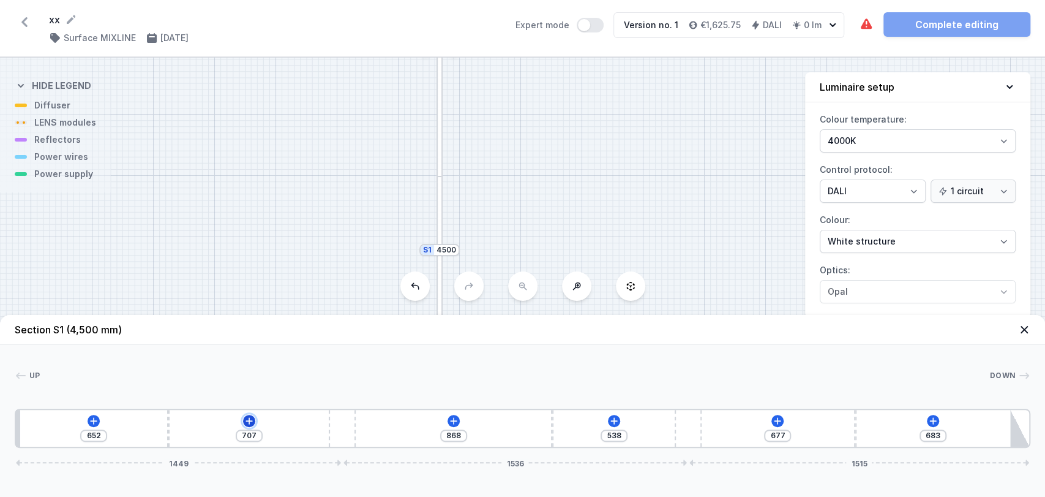
click at [248, 420] on icon at bounding box center [249, 420] width 7 height 7
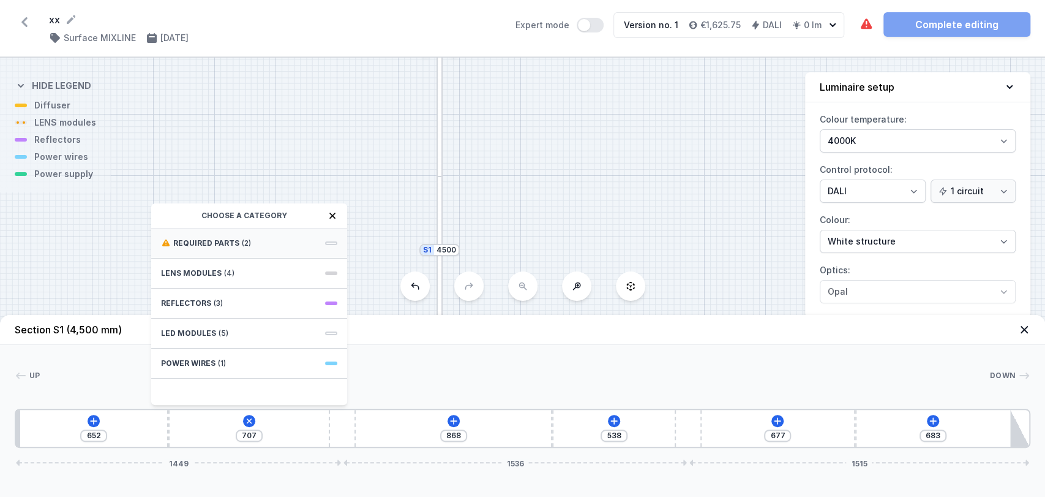
click at [225, 246] on span "Required parts" at bounding box center [206, 243] width 66 height 10
click at [220, 245] on span "Hole for power supply cable" at bounding box center [249, 242] width 176 height 12
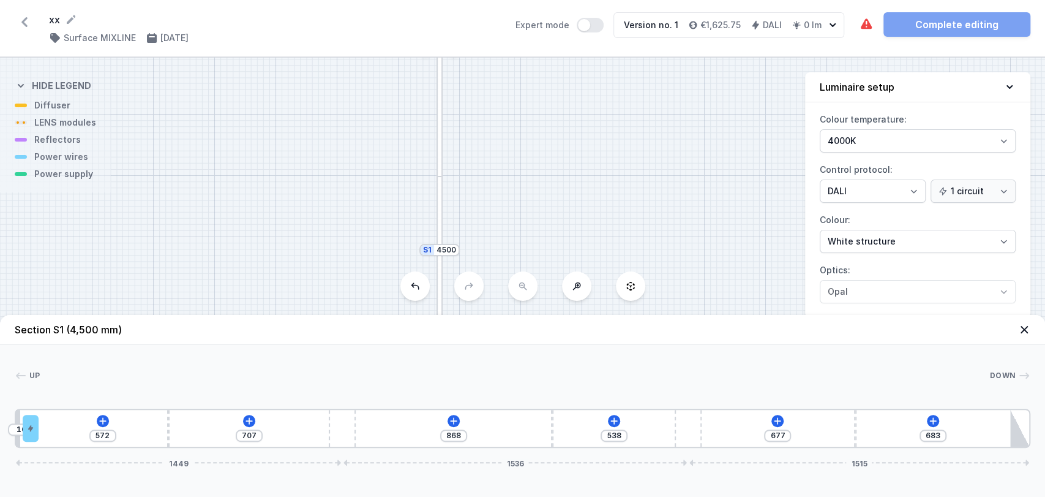
drag, startPoint x: 181, startPoint y: 422, endPoint x: 44, endPoint y: 442, distance: 138.5
click at [44, 442] on div "10 572 707 868 538 677 683 1449 1536 1515" at bounding box center [523, 427] width 1016 height 39
click at [102, 418] on icon at bounding box center [103, 421] width 10 height 10
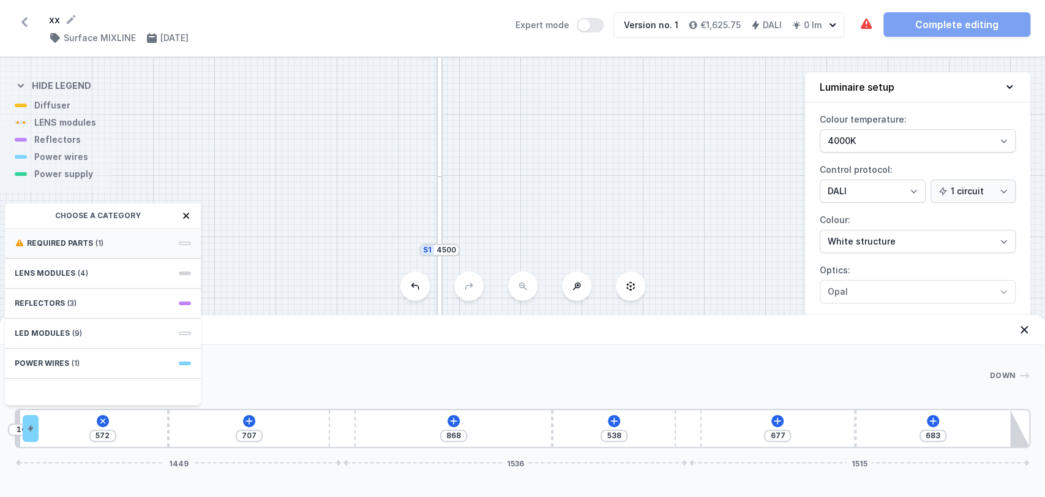
click at [59, 236] on div "Required parts (1)" at bounding box center [103, 243] width 196 height 30
click at [71, 238] on span "DALI Driver - up to 5W" at bounding box center [103, 242] width 176 height 12
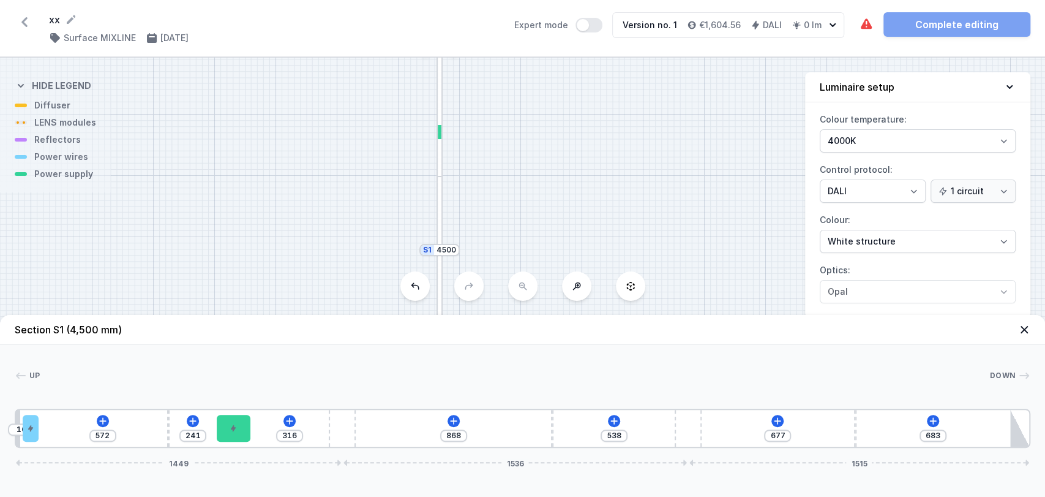
drag, startPoint x: 69, startPoint y: 419, endPoint x: 252, endPoint y: 404, distance: 184.3
click at [456, 422] on icon at bounding box center [454, 421] width 10 height 10
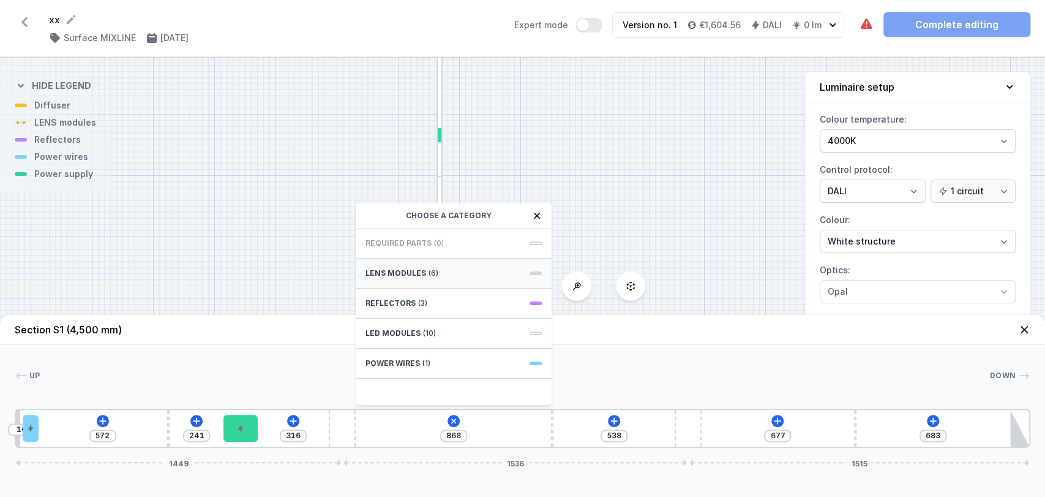
click at [432, 271] on span "(6)" at bounding box center [434, 273] width 10 height 10
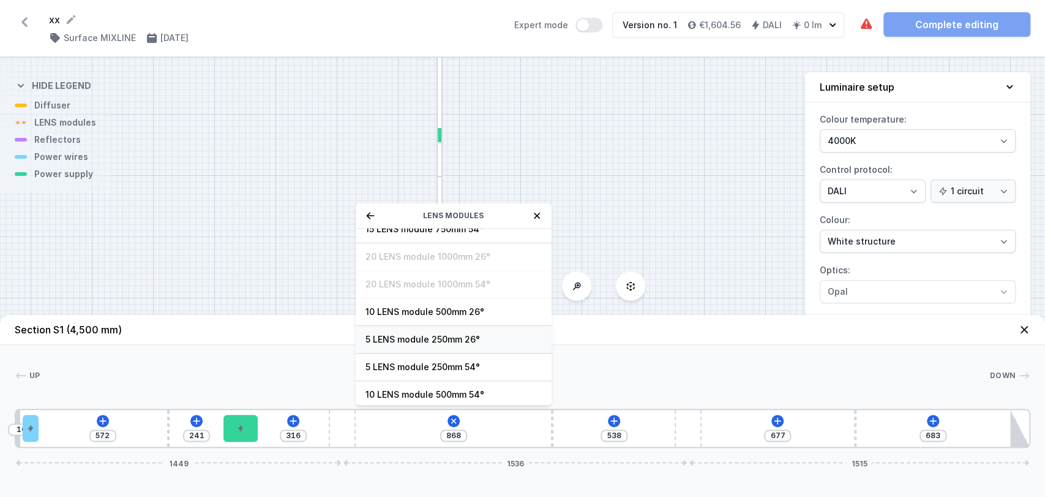
scroll to position [43, 0]
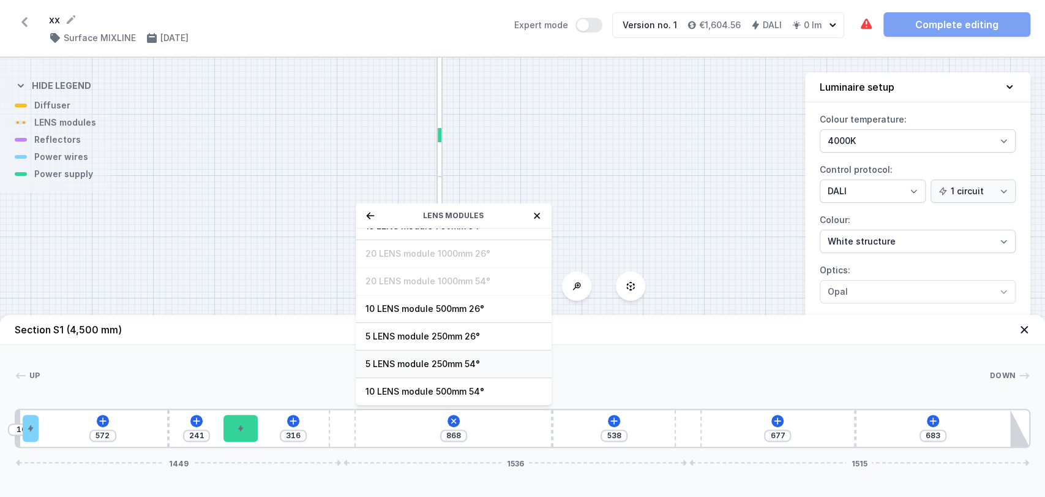
click at [456, 355] on div "5 LENS module 250mm 54°" at bounding box center [454, 364] width 196 height 28
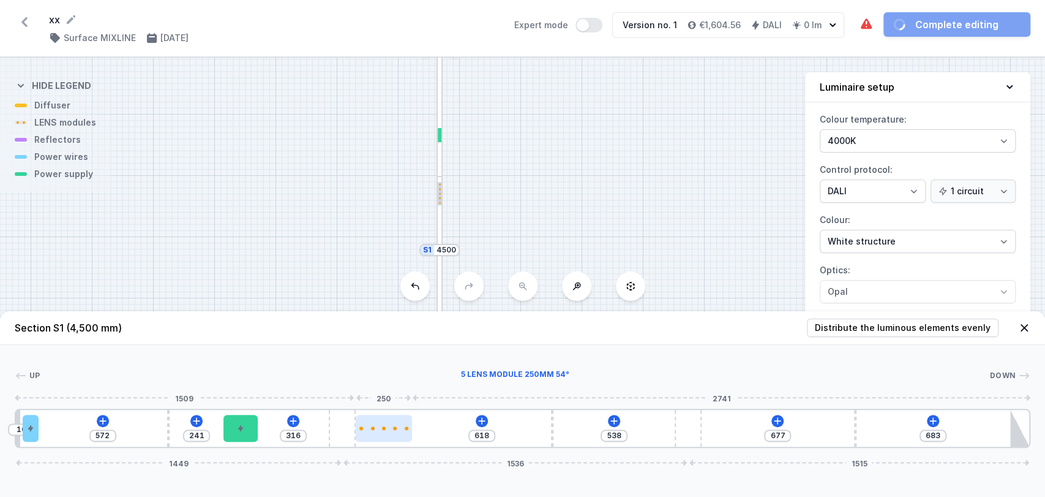
click at [377, 426] on div at bounding box center [384, 428] width 56 height 4
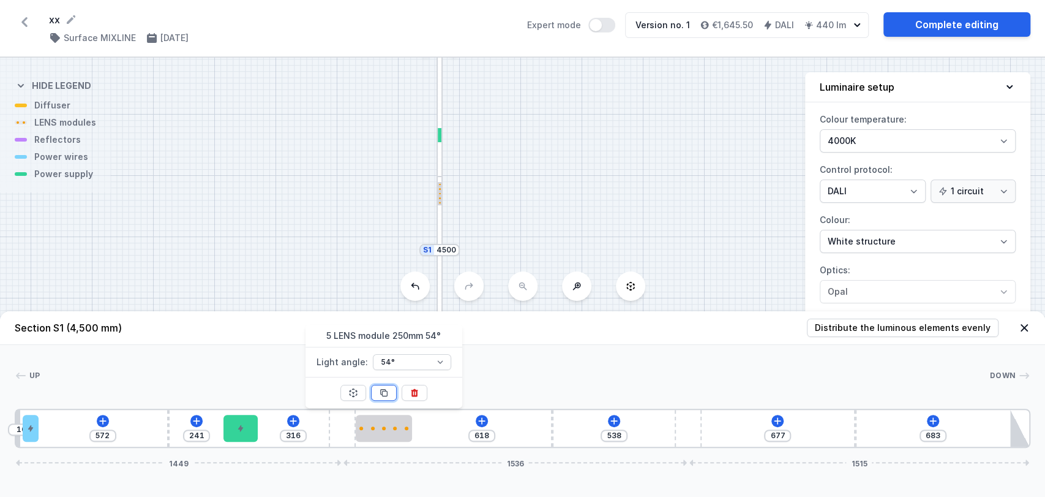
click at [379, 390] on icon at bounding box center [384, 393] width 10 height 10
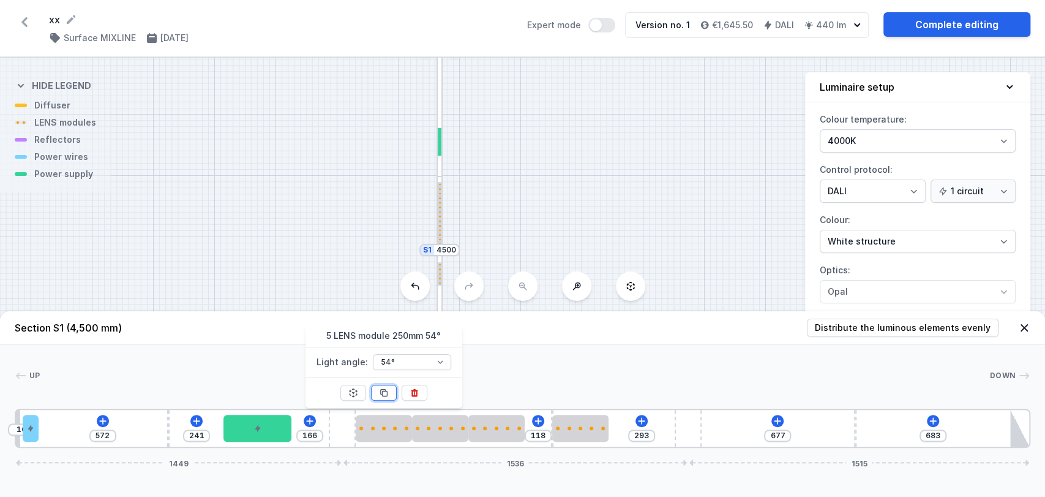
click at [379, 390] on icon at bounding box center [384, 393] width 10 height 10
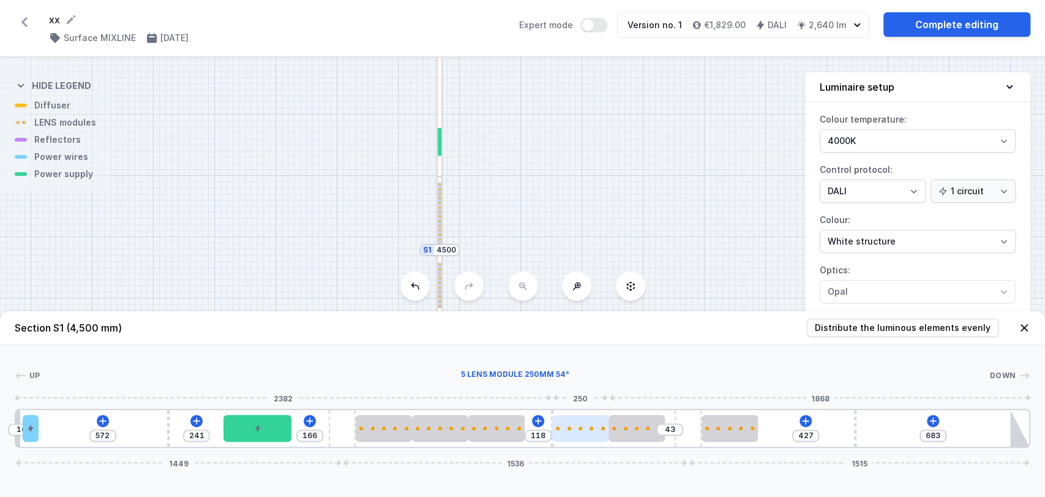
click at [590, 427] on div at bounding box center [592, 428] width 4 height 4
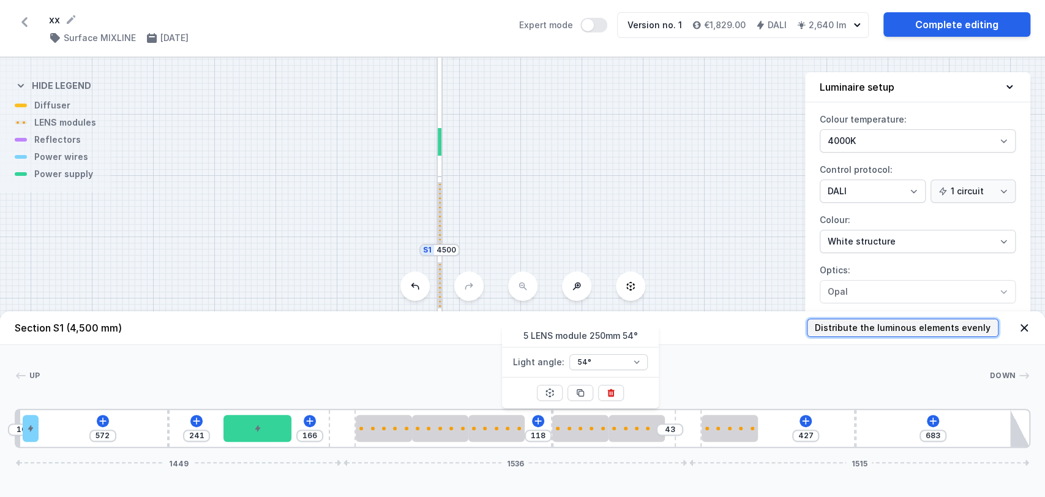
click at [839, 324] on span "Distribute the luminous elements evenly" at bounding box center [903, 327] width 176 height 12
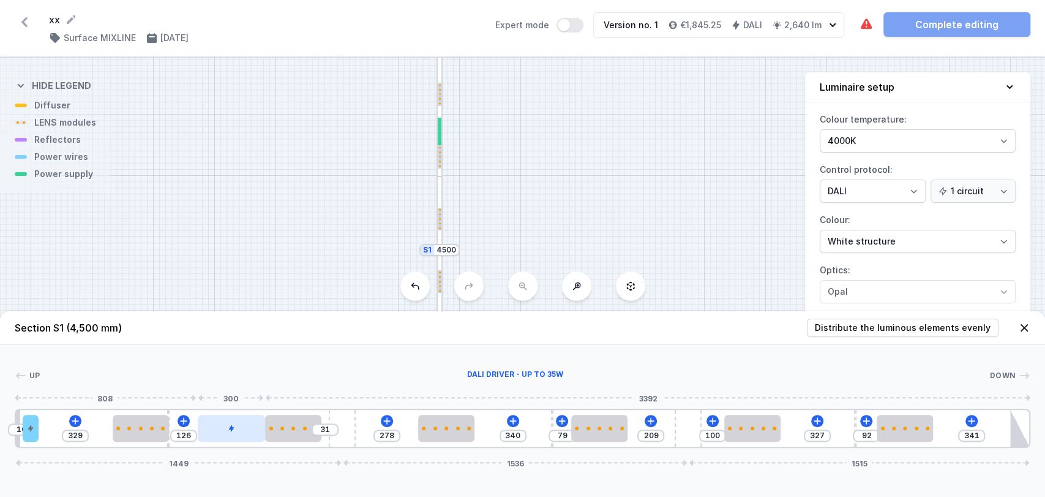
drag, startPoint x: 245, startPoint y: 419, endPoint x: 212, endPoint y: 428, distance: 33.6
click at [212, 428] on div at bounding box center [231, 427] width 67 height 27
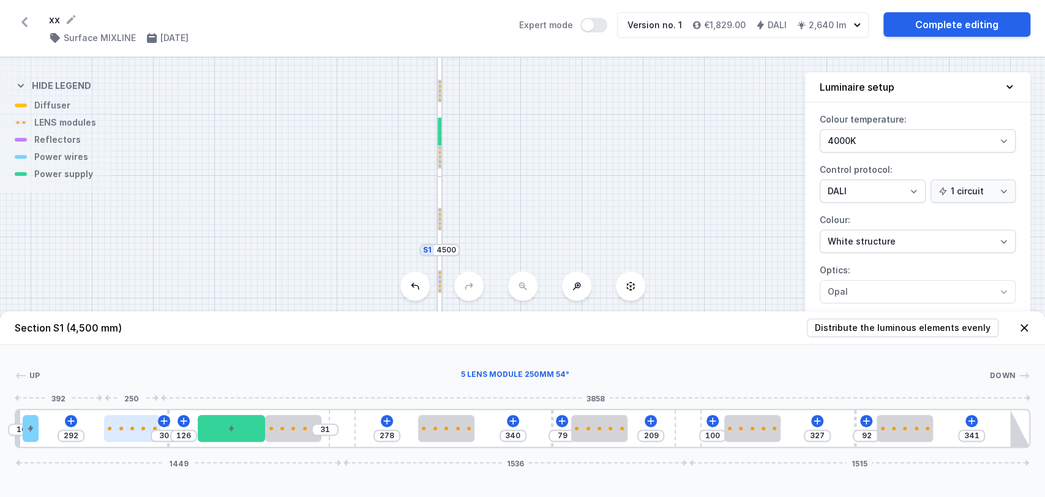
drag, startPoint x: 162, startPoint y: 424, endPoint x: 151, endPoint y: 427, distance: 12.2
click at [151, 427] on div at bounding box center [132, 427] width 56 height 27
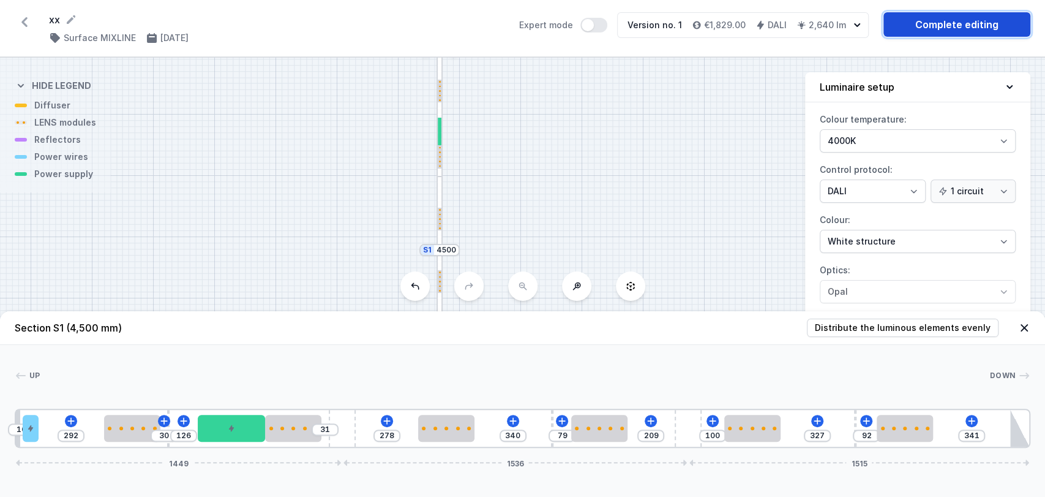
click at [960, 26] on link "Complete editing" at bounding box center [956, 24] width 147 height 24
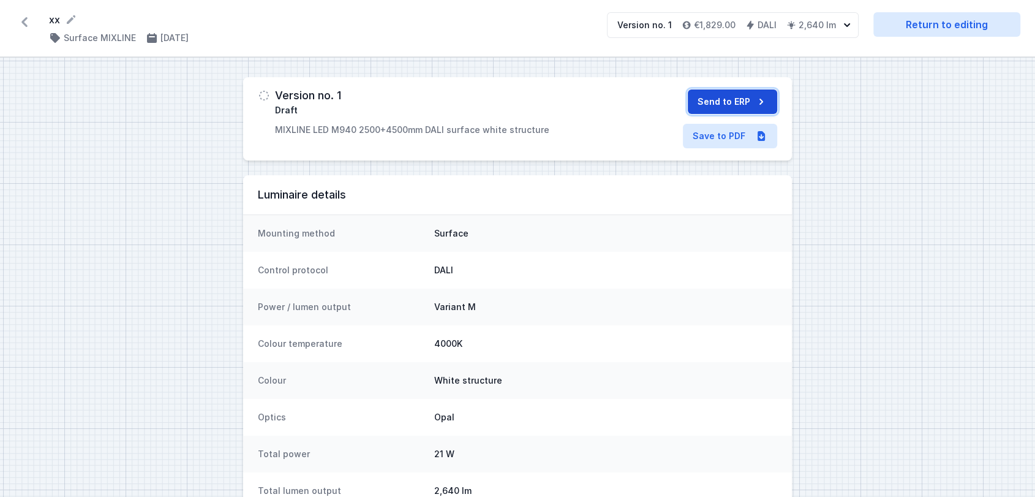
click at [732, 102] on button "Send to ERP" at bounding box center [732, 101] width 89 height 24
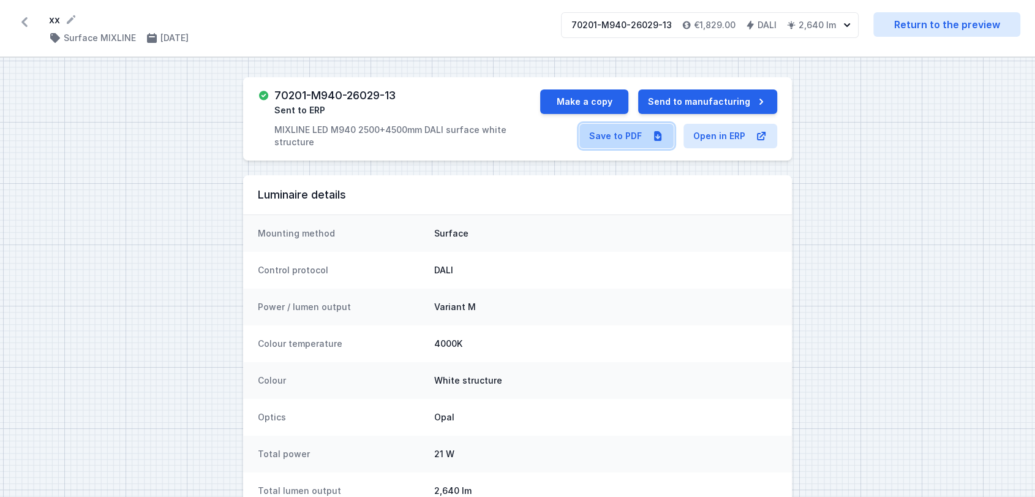
click at [606, 138] on link "Save to PDF" at bounding box center [626, 136] width 94 height 24
click at [582, 98] on button "Make a copy" at bounding box center [584, 101] width 88 height 24
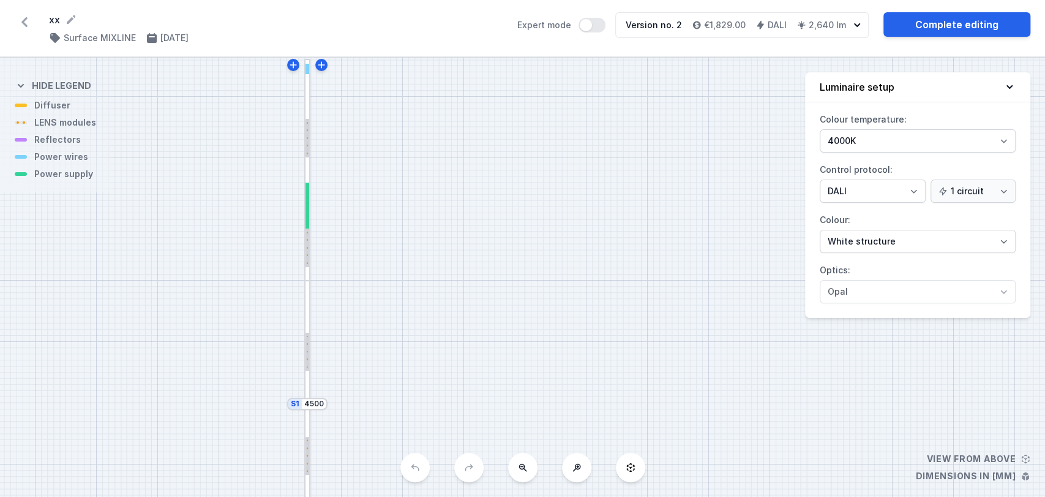
drag, startPoint x: 478, startPoint y: 181, endPoint x: 418, endPoint y: 387, distance: 214.7
click at [418, 387] on div "S2 2500 S1 4500" at bounding box center [522, 277] width 1045 height 439
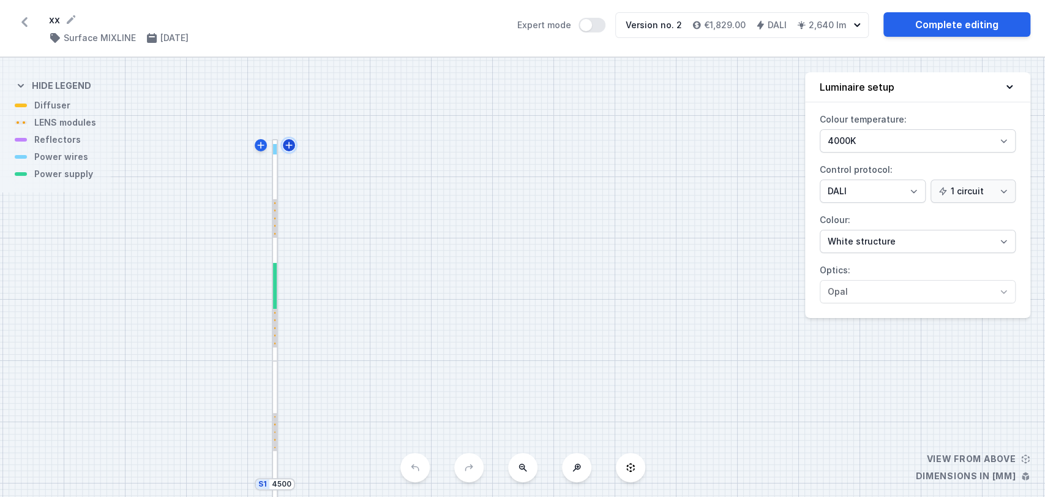
click at [287, 143] on icon at bounding box center [289, 145] width 10 height 10
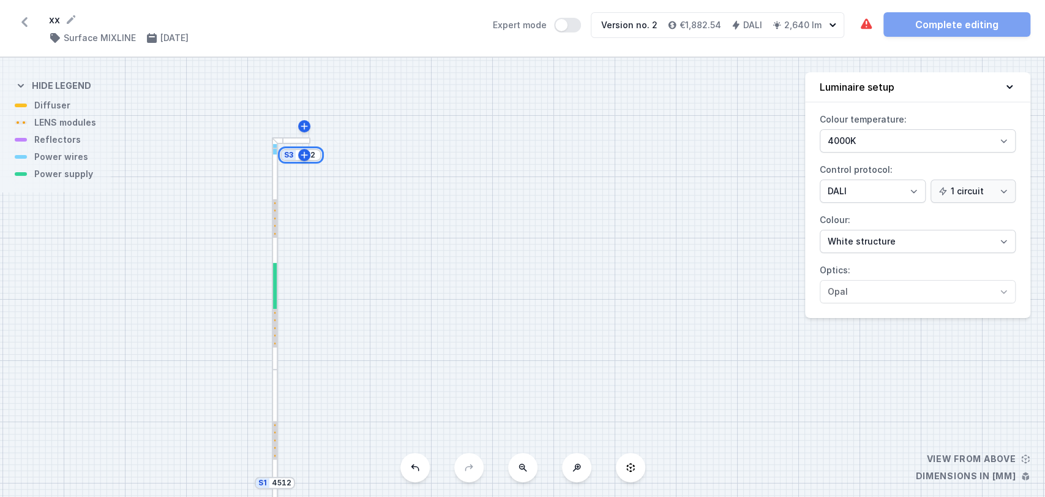
click at [313, 153] on input "252" at bounding box center [308, 155] width 20 height 10
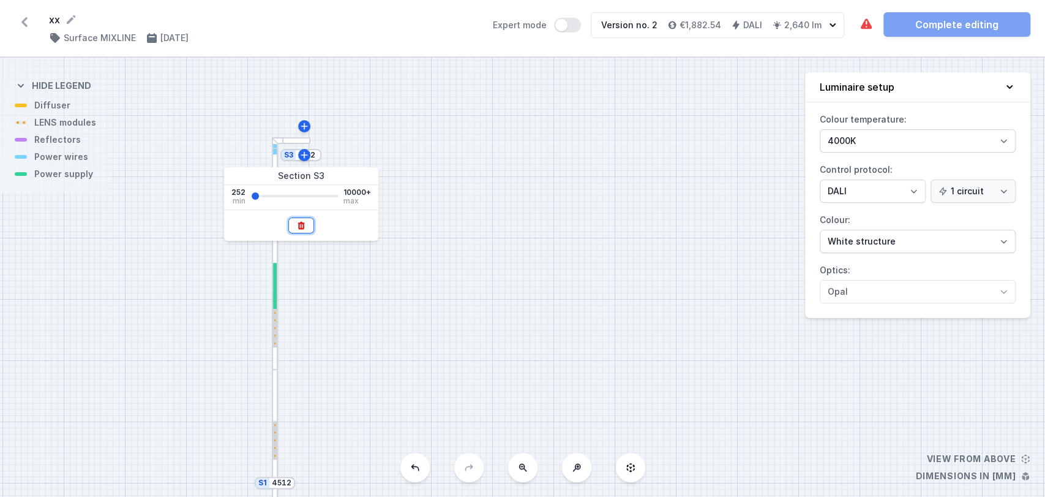
click at [307, 225] on button at bounding box center [301, 225] width 26 height 16
